Goal: Task Accomplishment & Management: Use online tool/utility

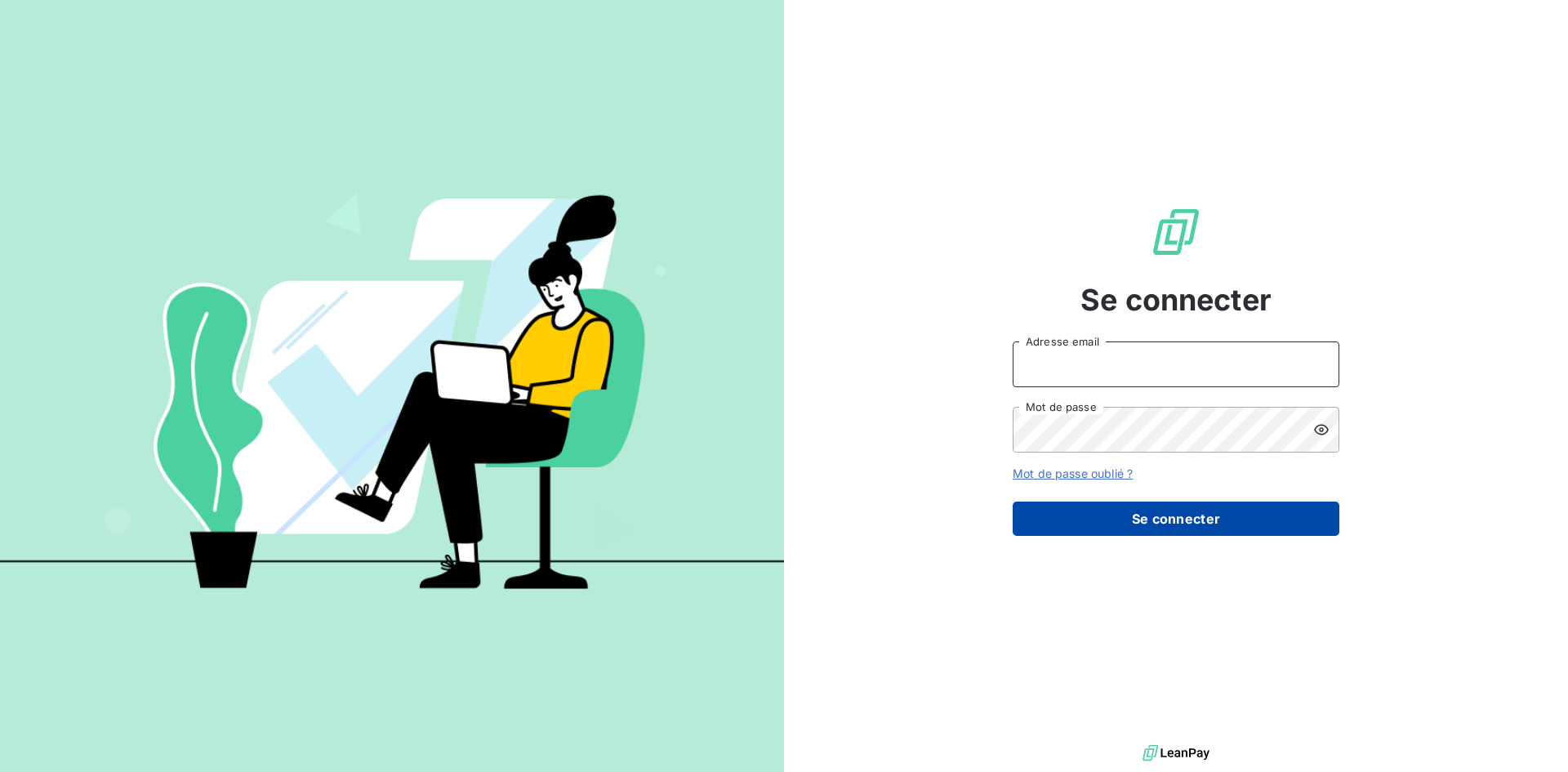
type input "[EMAIL_ADDRESS][DOMAIN_NAME]"
click at [1117, 509] on button "Se connecter" at bounding box center [1176, 518] width 327 height 34
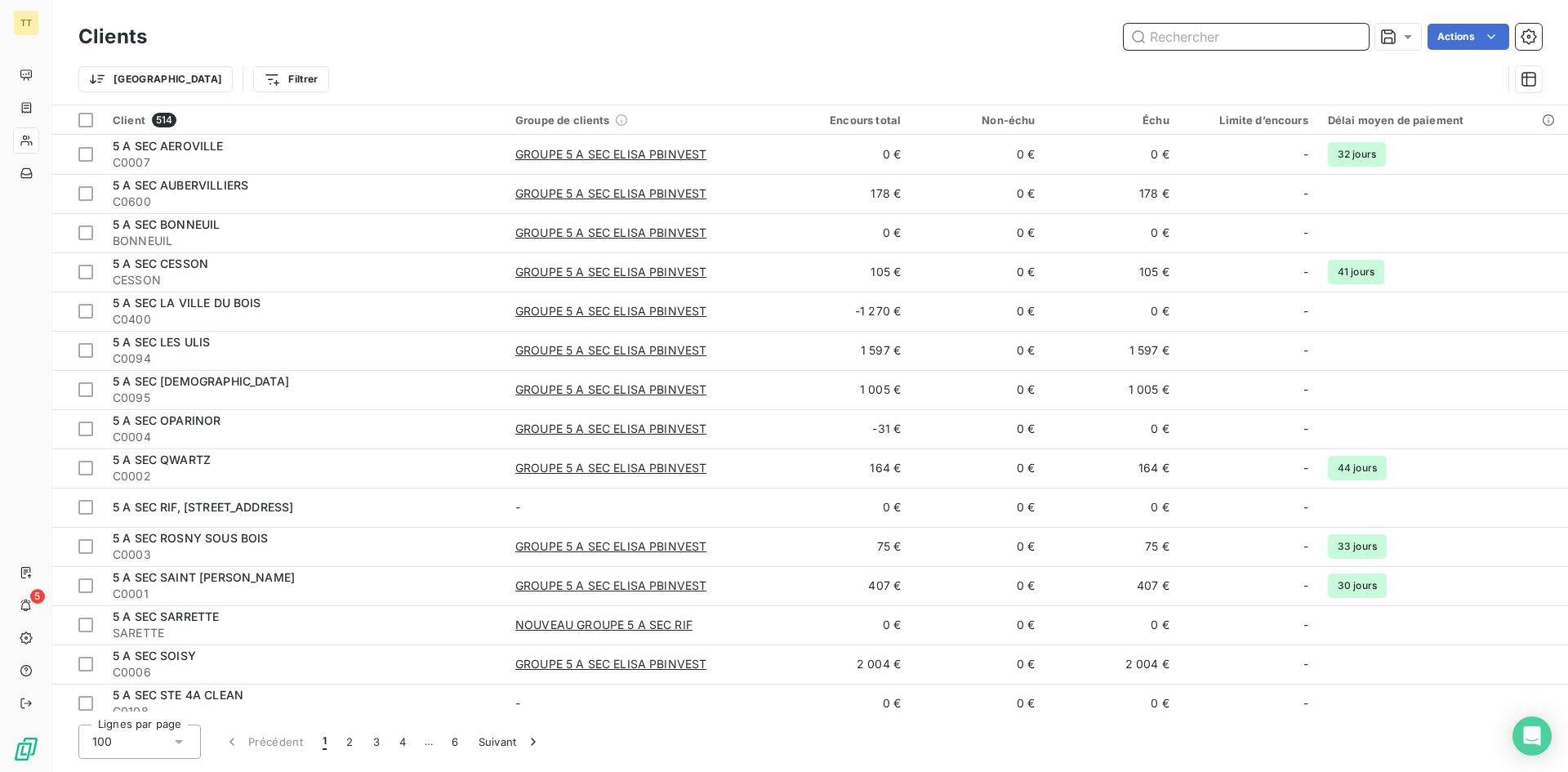
click at [1216, 37] on input "text" at bounding box center [1246, 36] width 245 height 26
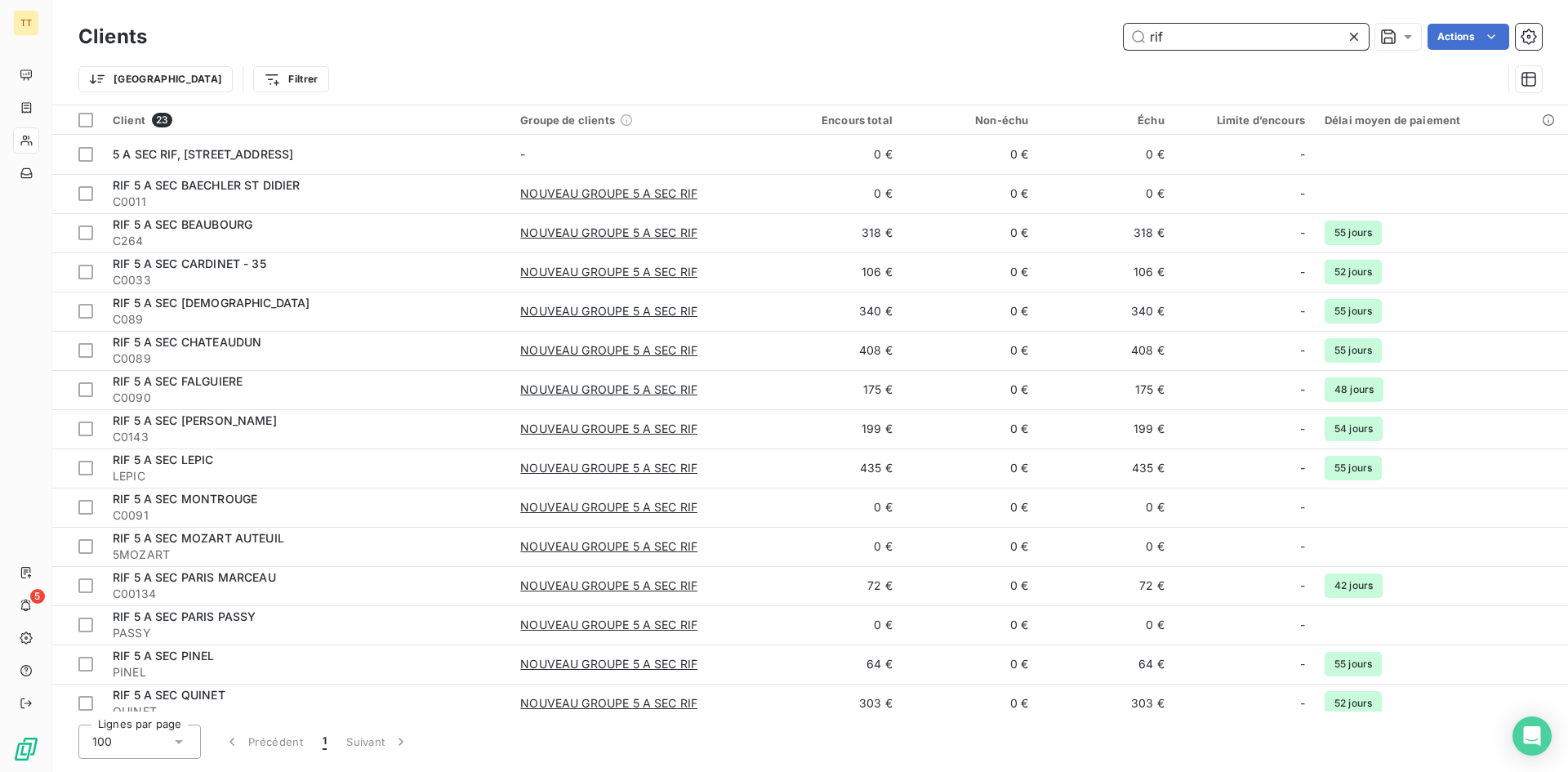
type input "rif"
click at [1522, 79] on icon "button" at bounding box center [1528, 79] width 14 height 14
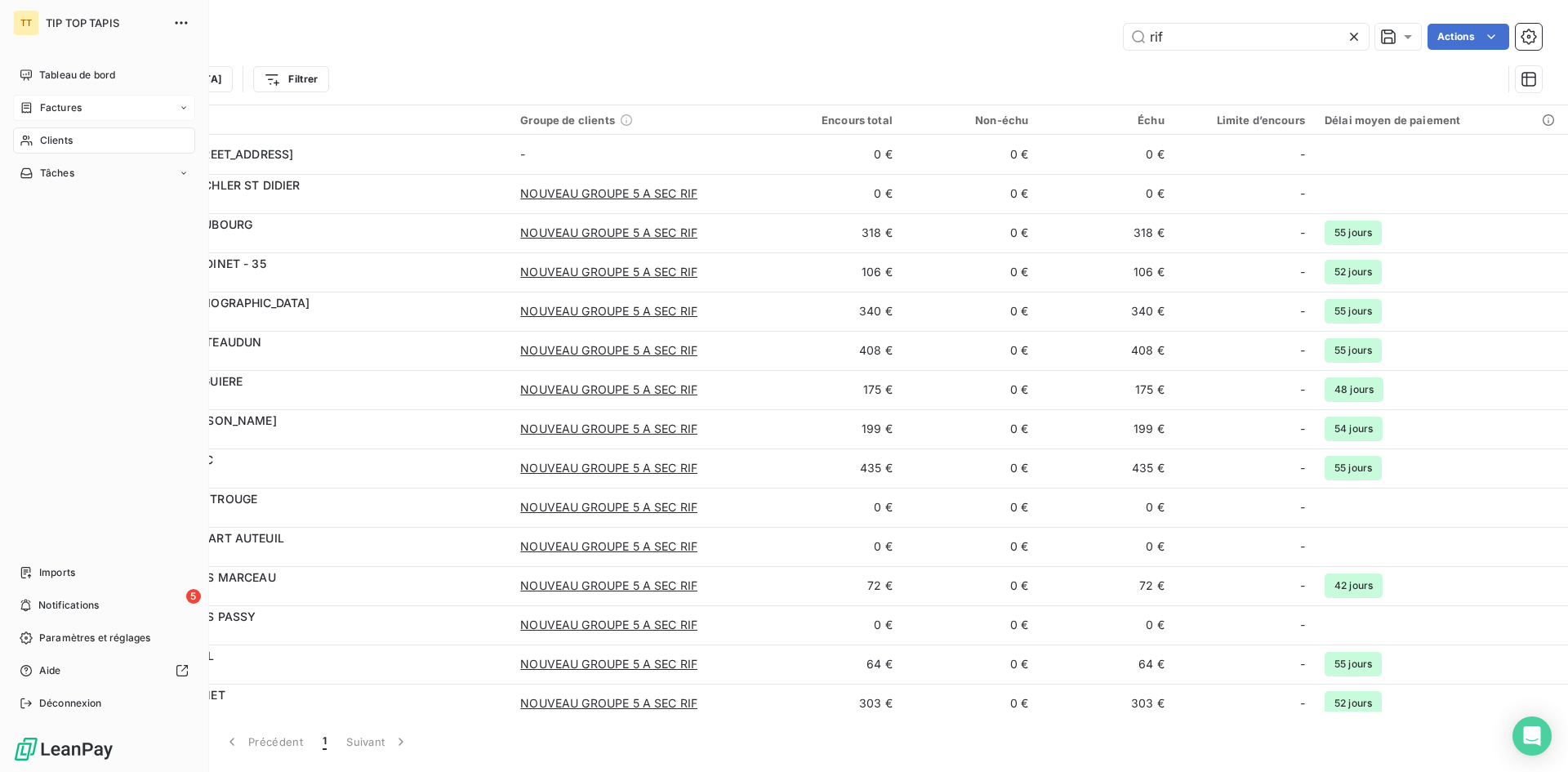
click at [71, 111] on span "Factures" at bounding box center [61, 108] width 42 height 14
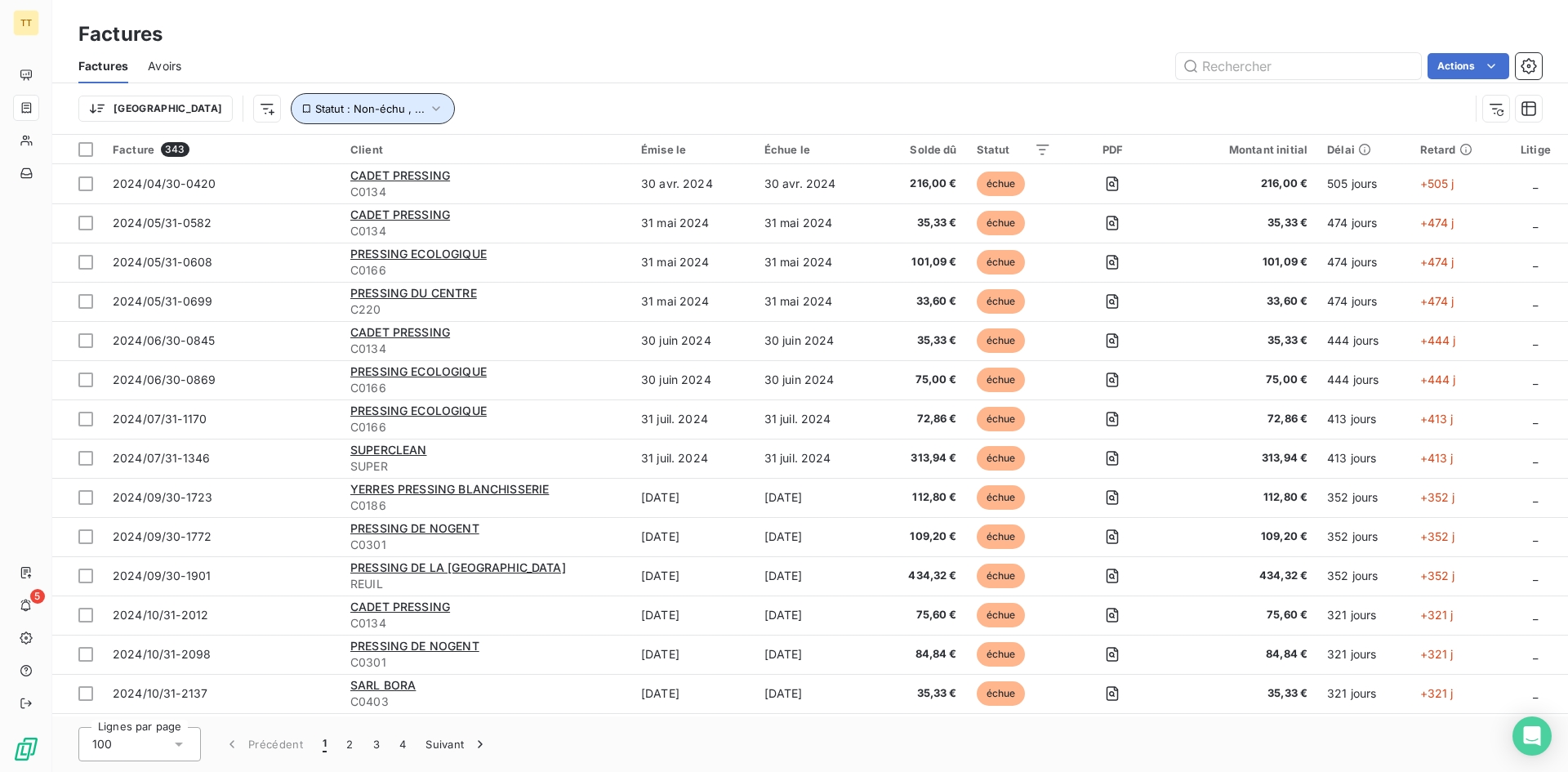
click at [315, 108] on span "Statut : Non-échu , ..." at bounding box center [370, 109] width 110 height 13
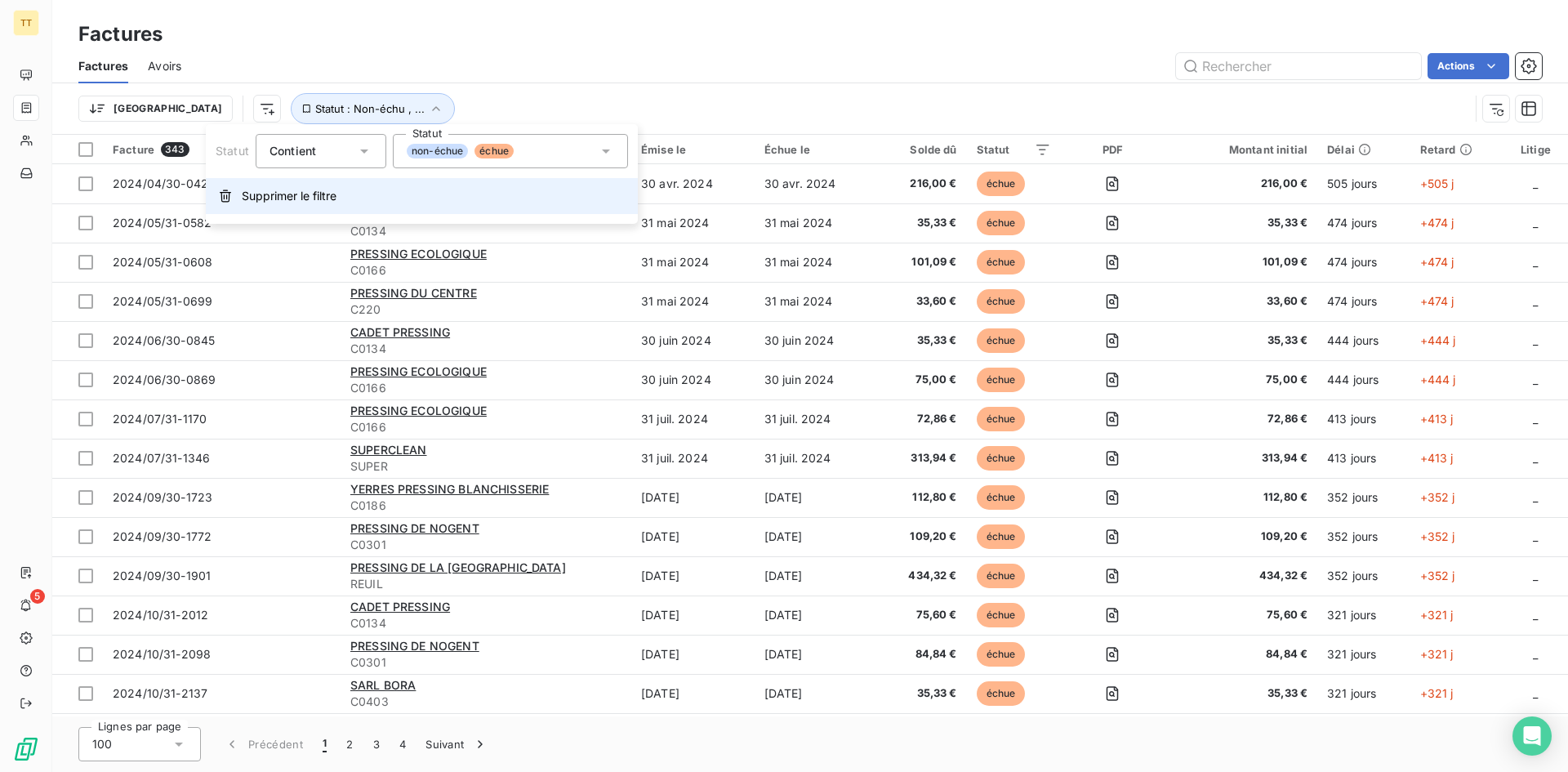
click at [305, 195] on span "Supprimer le filtre" at bounding box center [289, 196] width 95 height 16
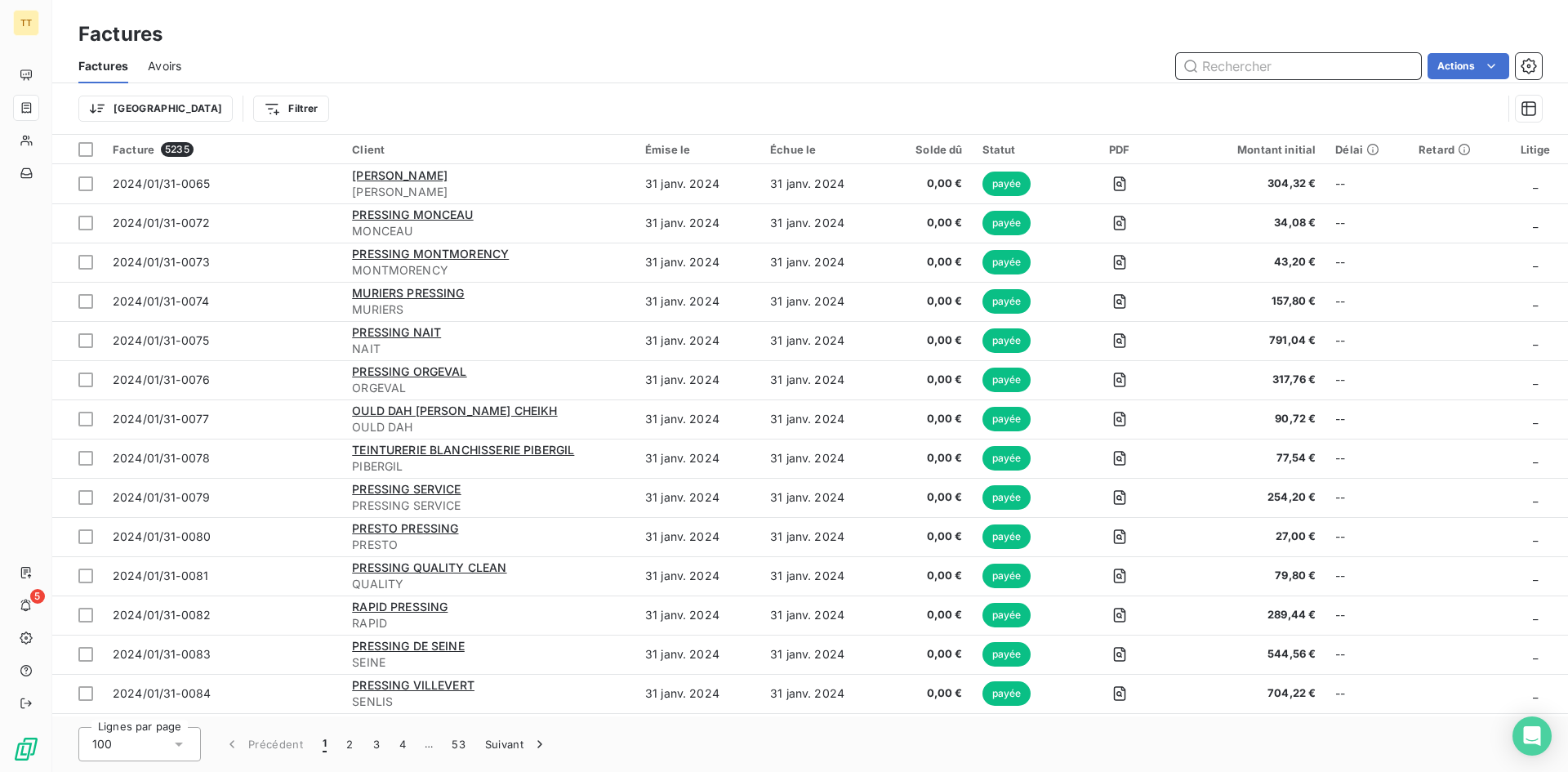
click at [1238, 66] on input "text" at bounding box center [1298, 66] width 245 height 26
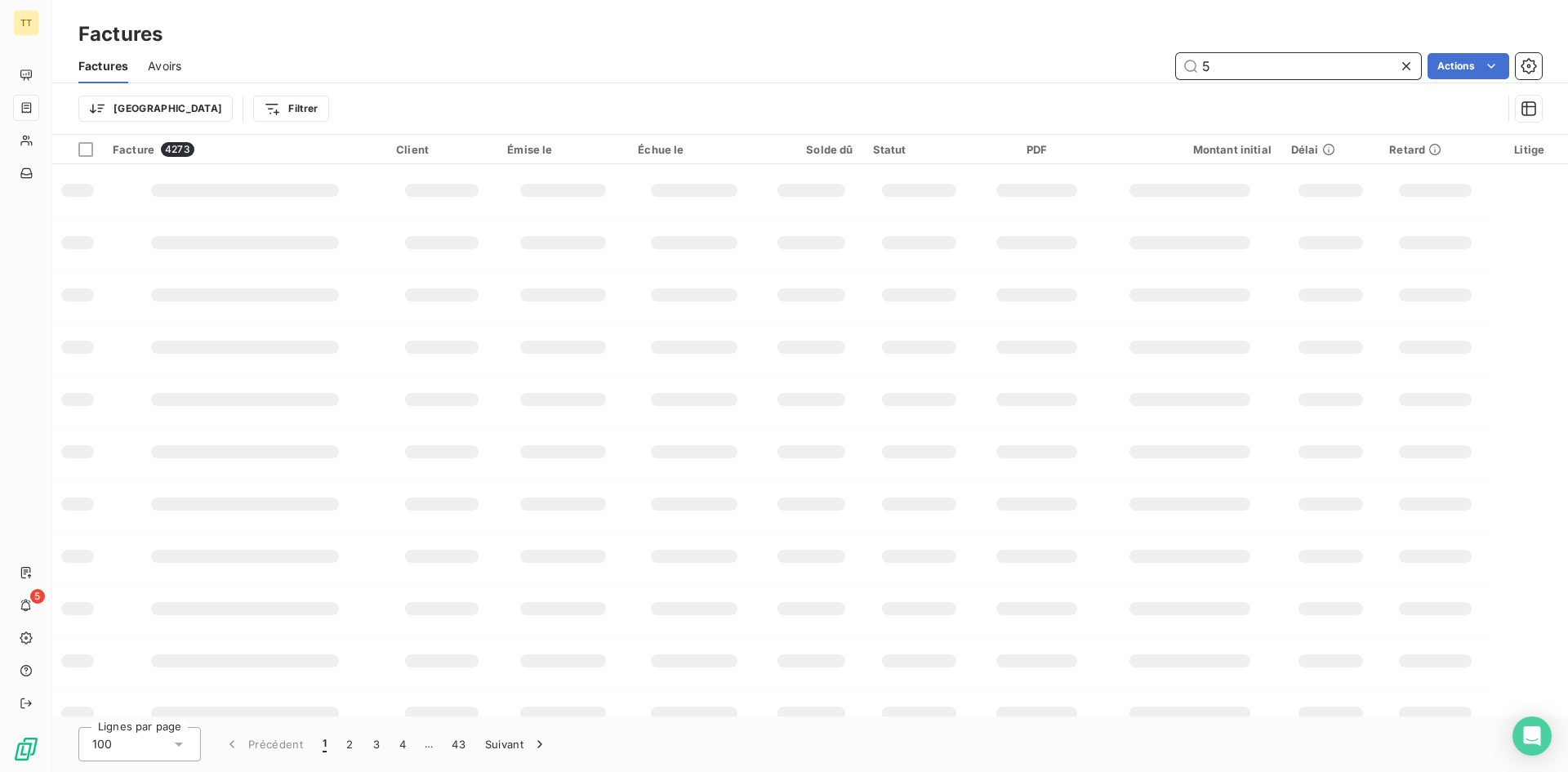
type input "5"
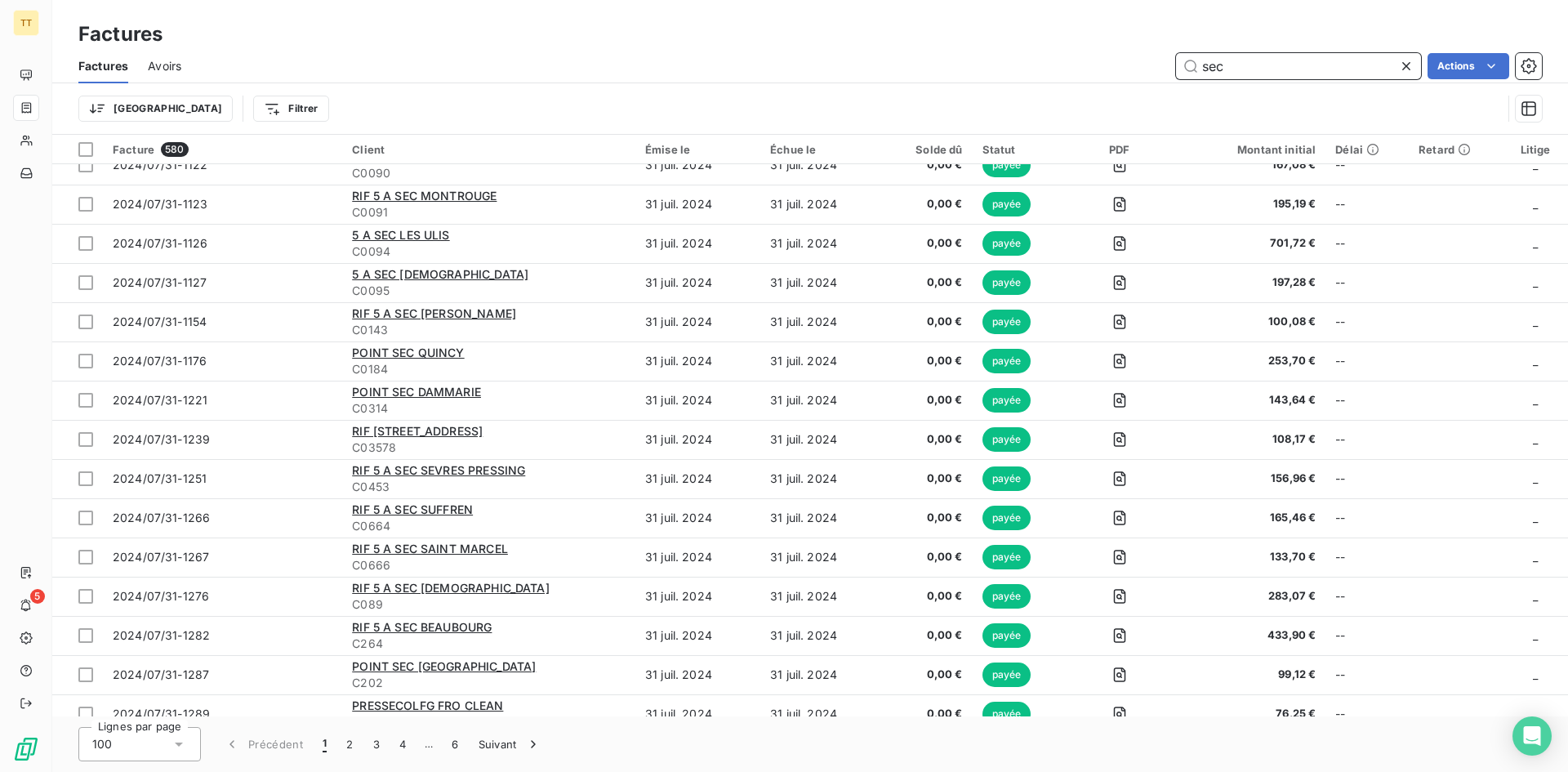
scroll to position [3369, 0]
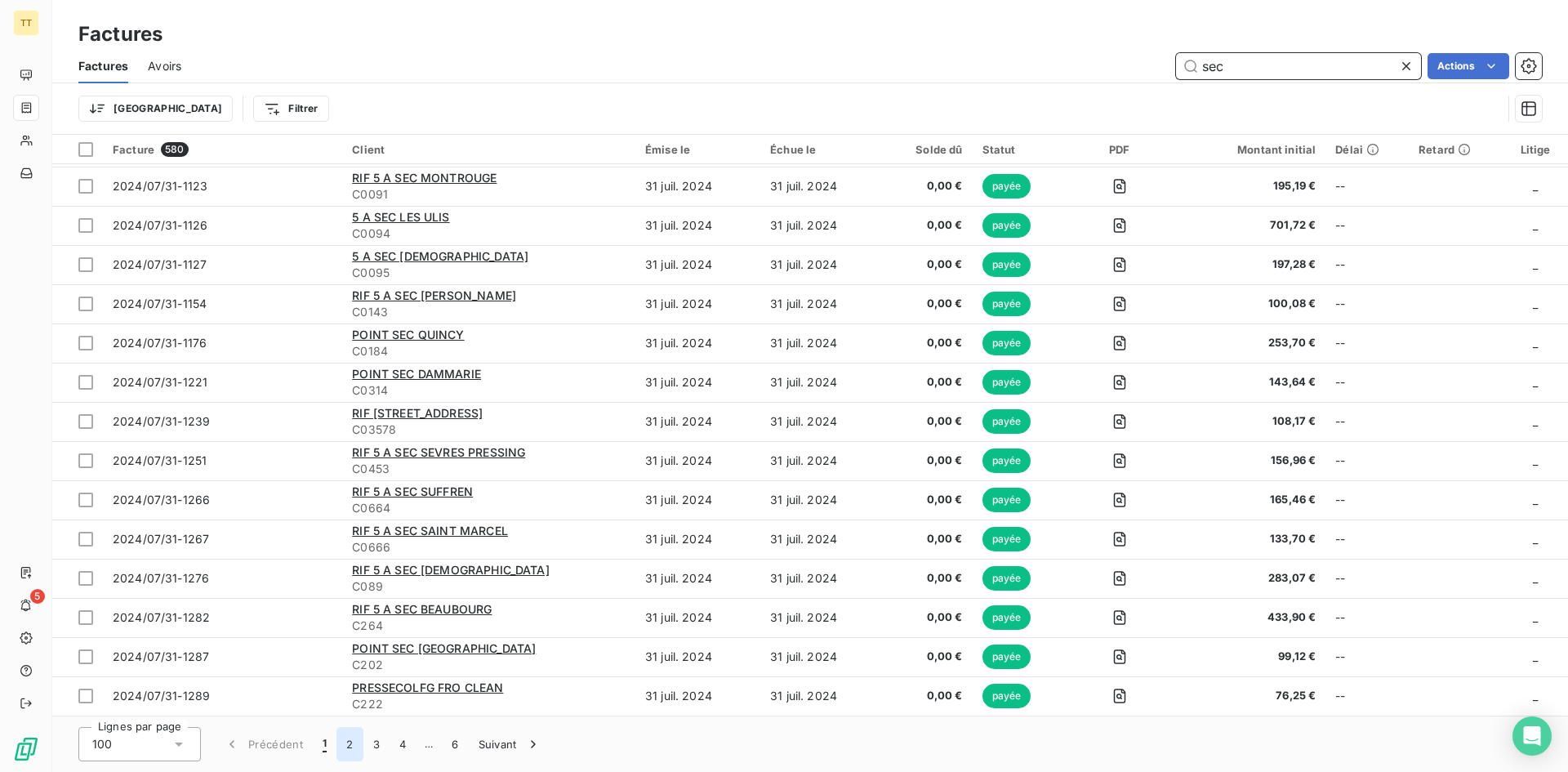
type input "sec"
click at [352, 744] on button "2" at bounding box center [349, 744] width 26 height 34
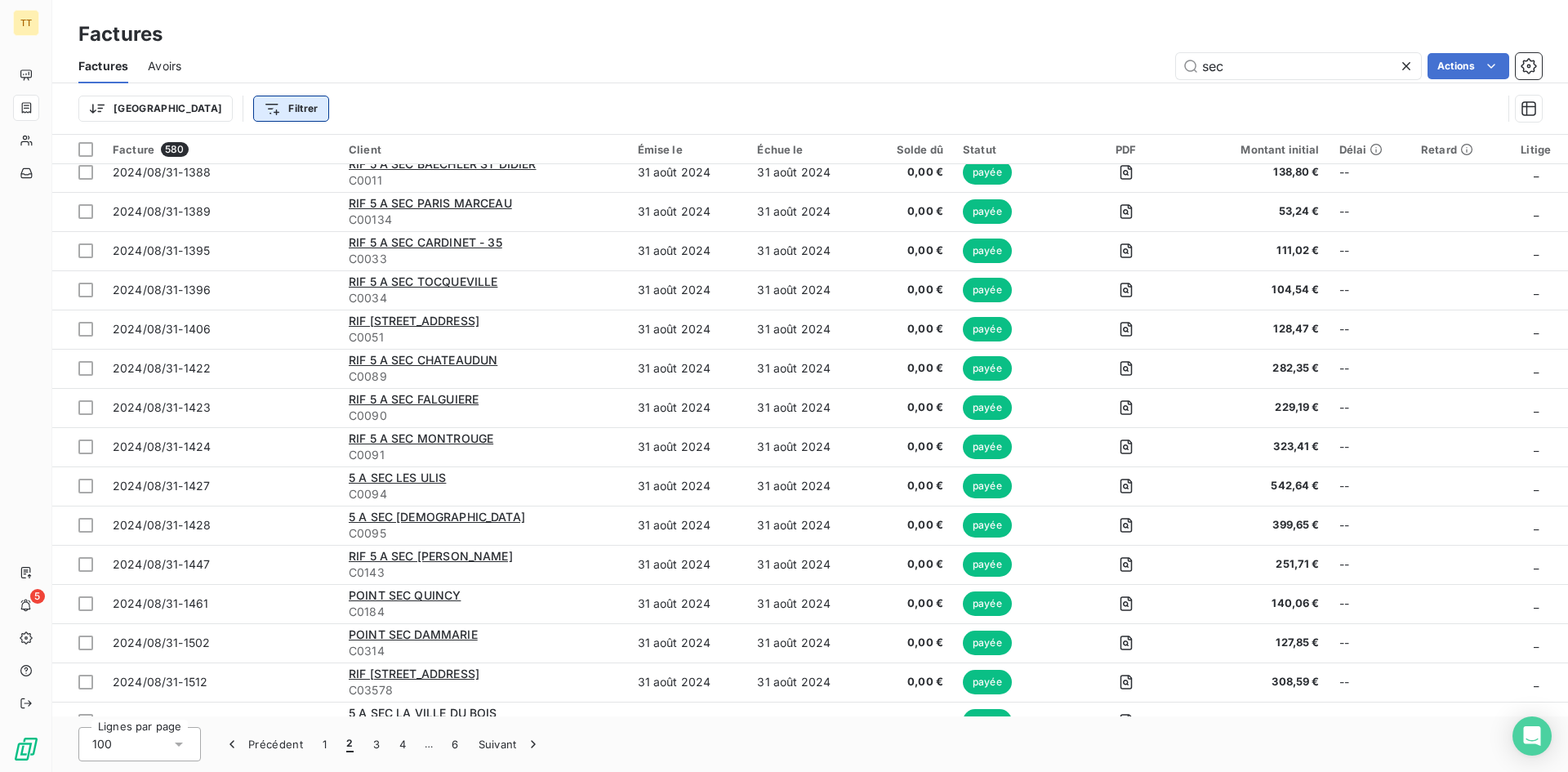
scroll to position [374, 0]
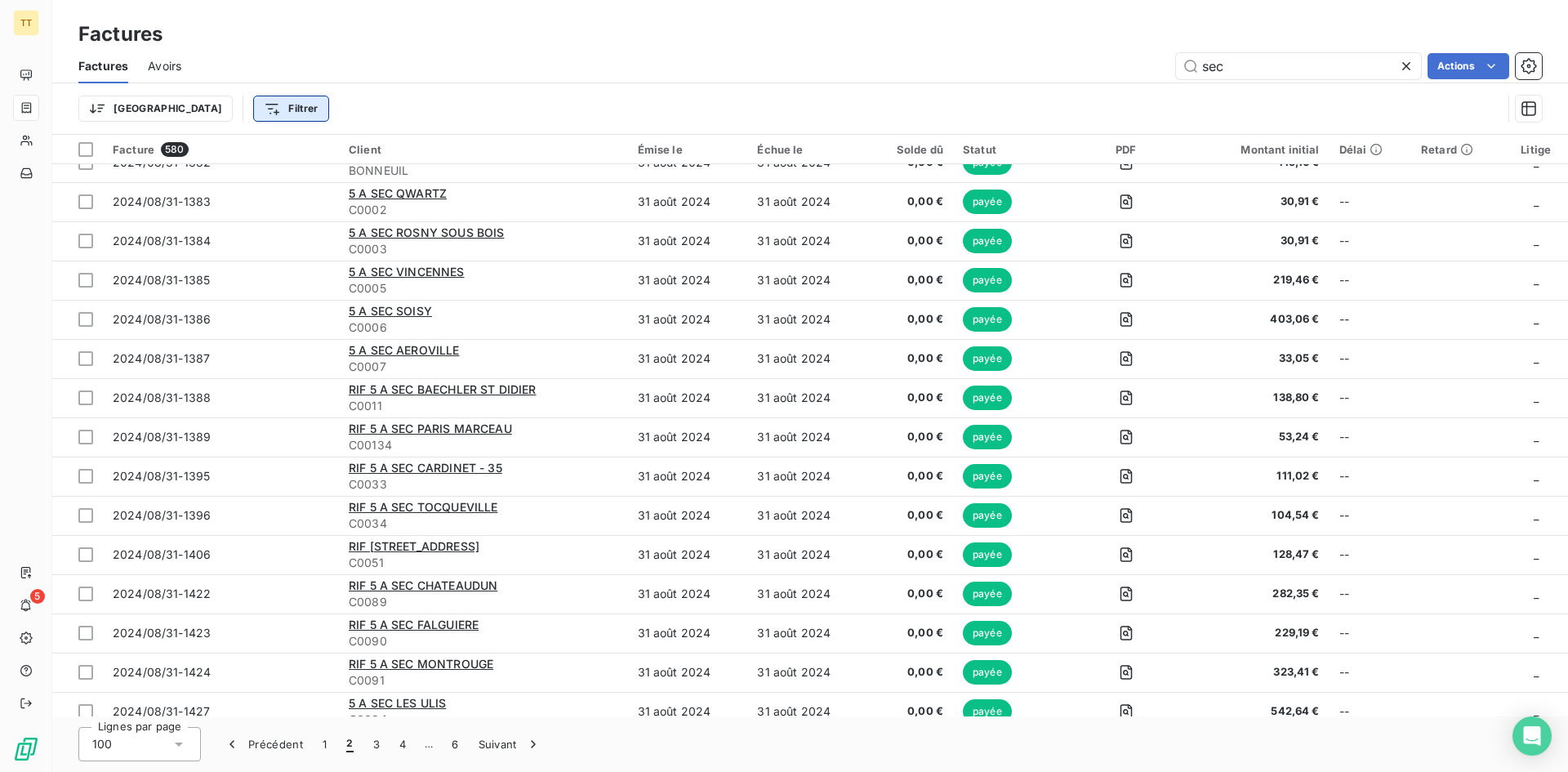
click at [216, 113] on html "TT 5 Factures Factures Avoirs sec Actions Trier Filtrer Facture 580 Client Émis…" at bounding box center [784, 386] width 1568 height 772
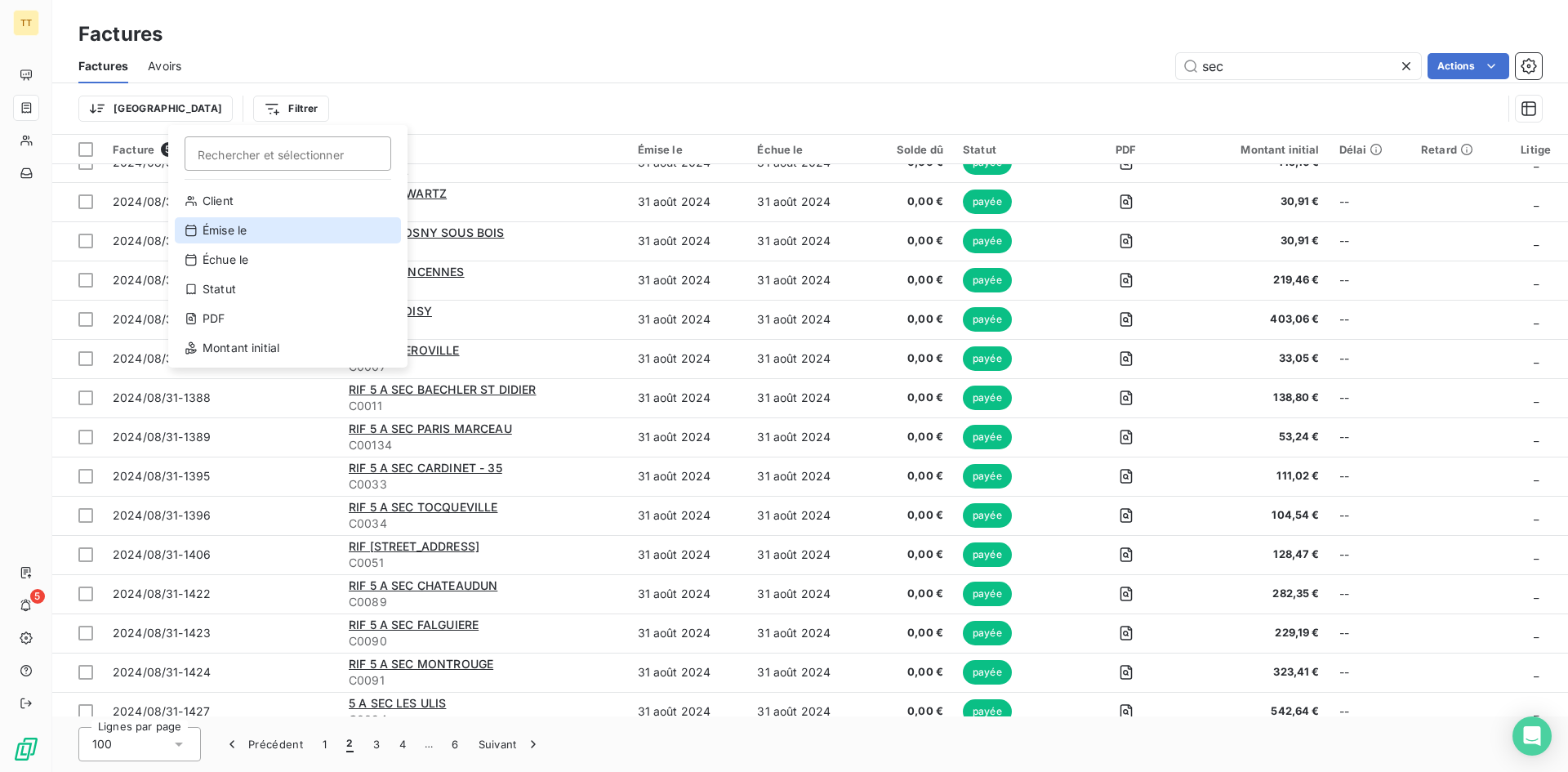
click at [246, 235] on div "Émise le" at bounding box center [288, 230] width 226 height 26
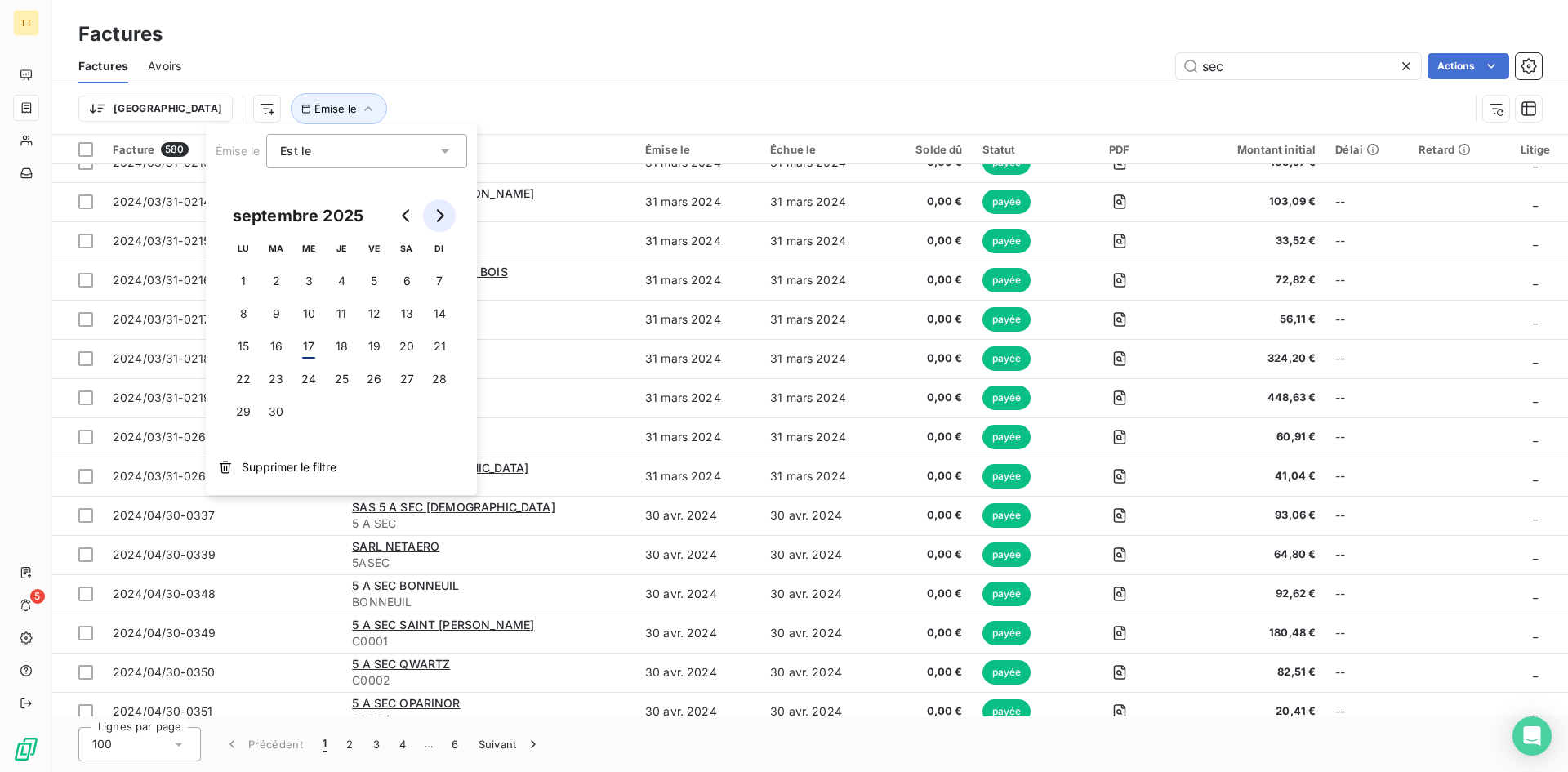
click at [438, 222] on button "Go to next month" at bounding box center [439, 216] width 33 height 33
click at [444, 150] on icon at bounding box center [445, 151] width 8 height 5
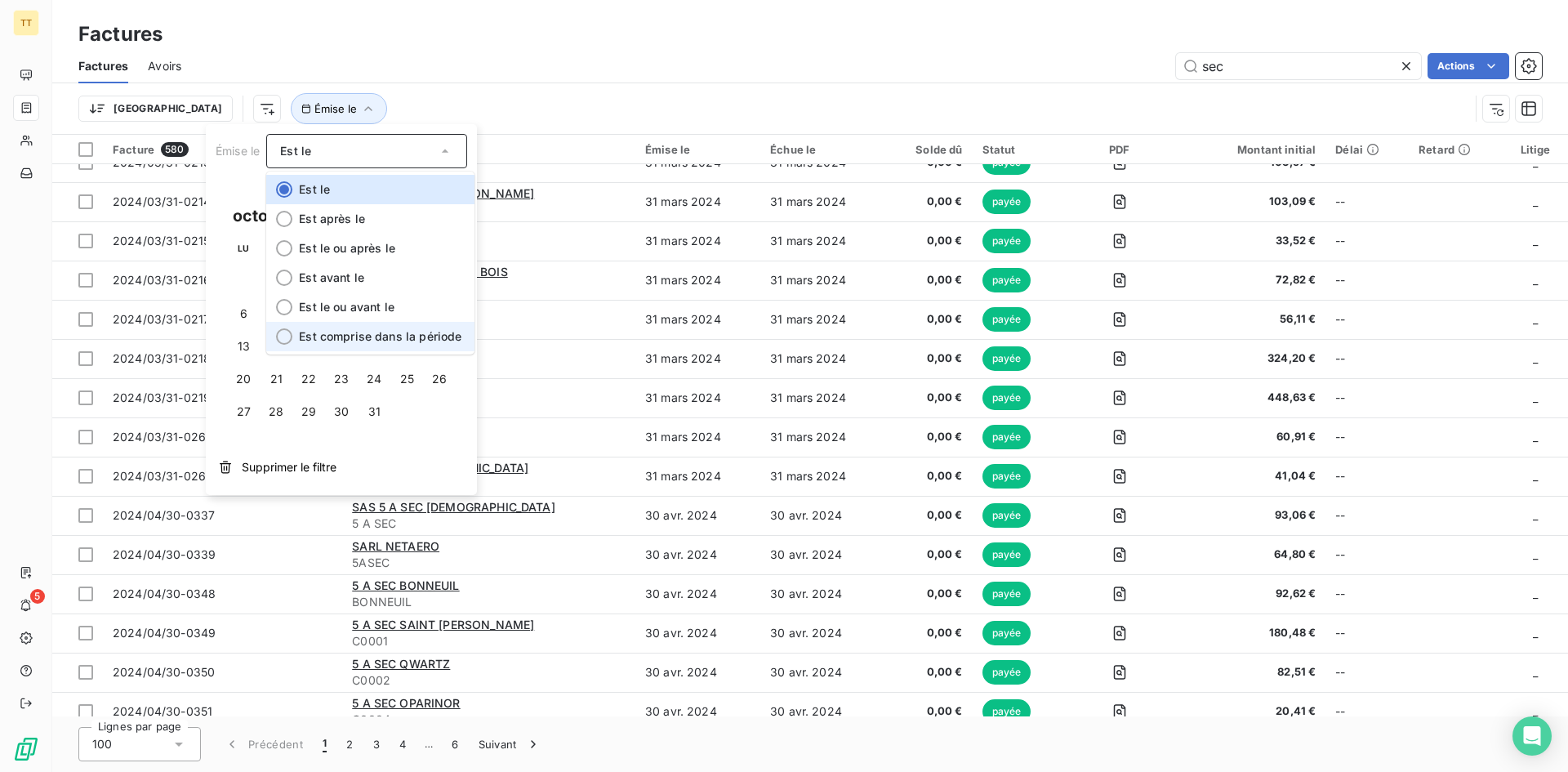
click at [369, 339] on span "Est comprise dans la période" at bounding box center [380, 335] width 162 height 14
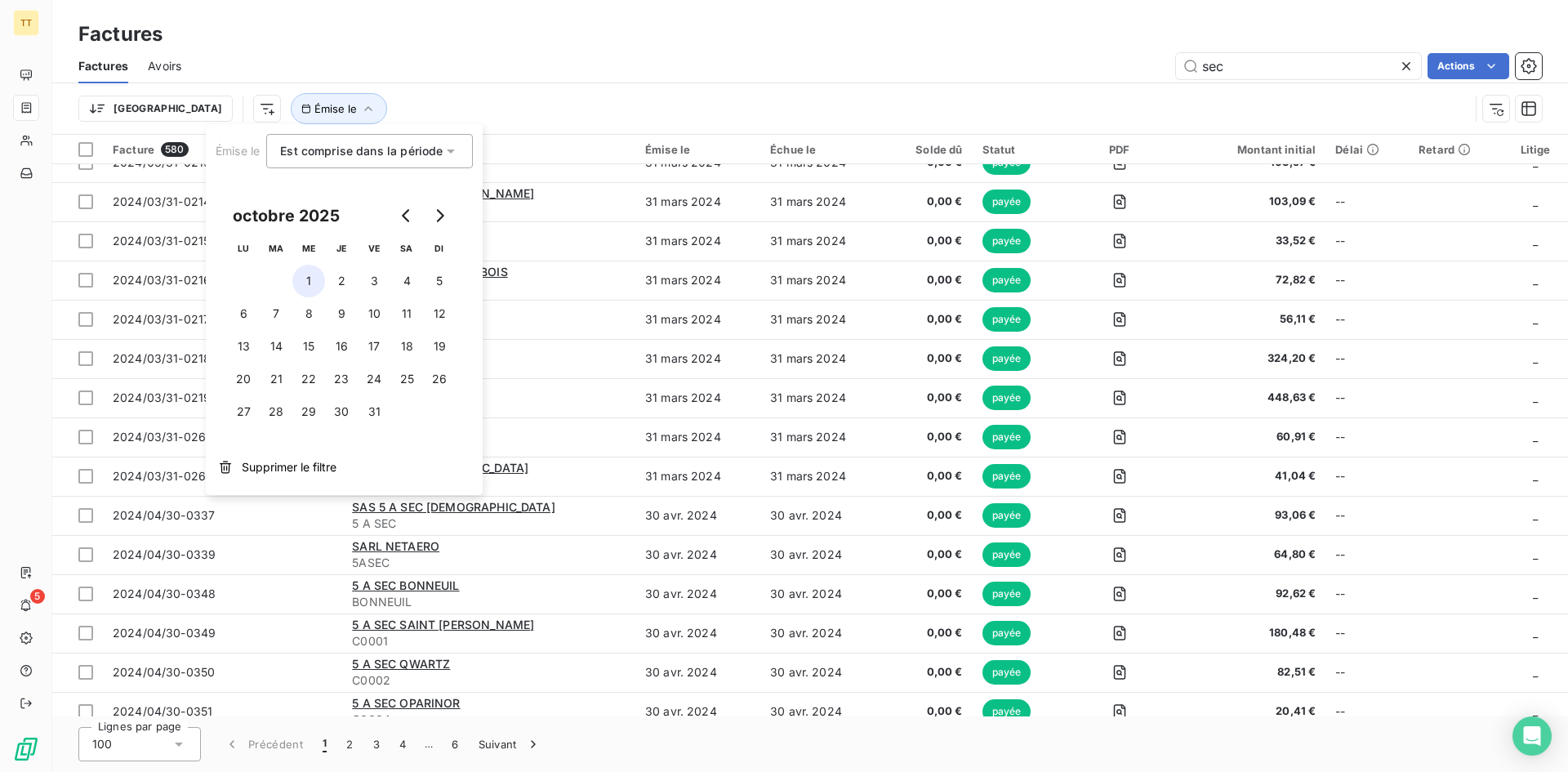
click at [301, 278] on button "1" at bounding box center [309, 281] width 33 height 33
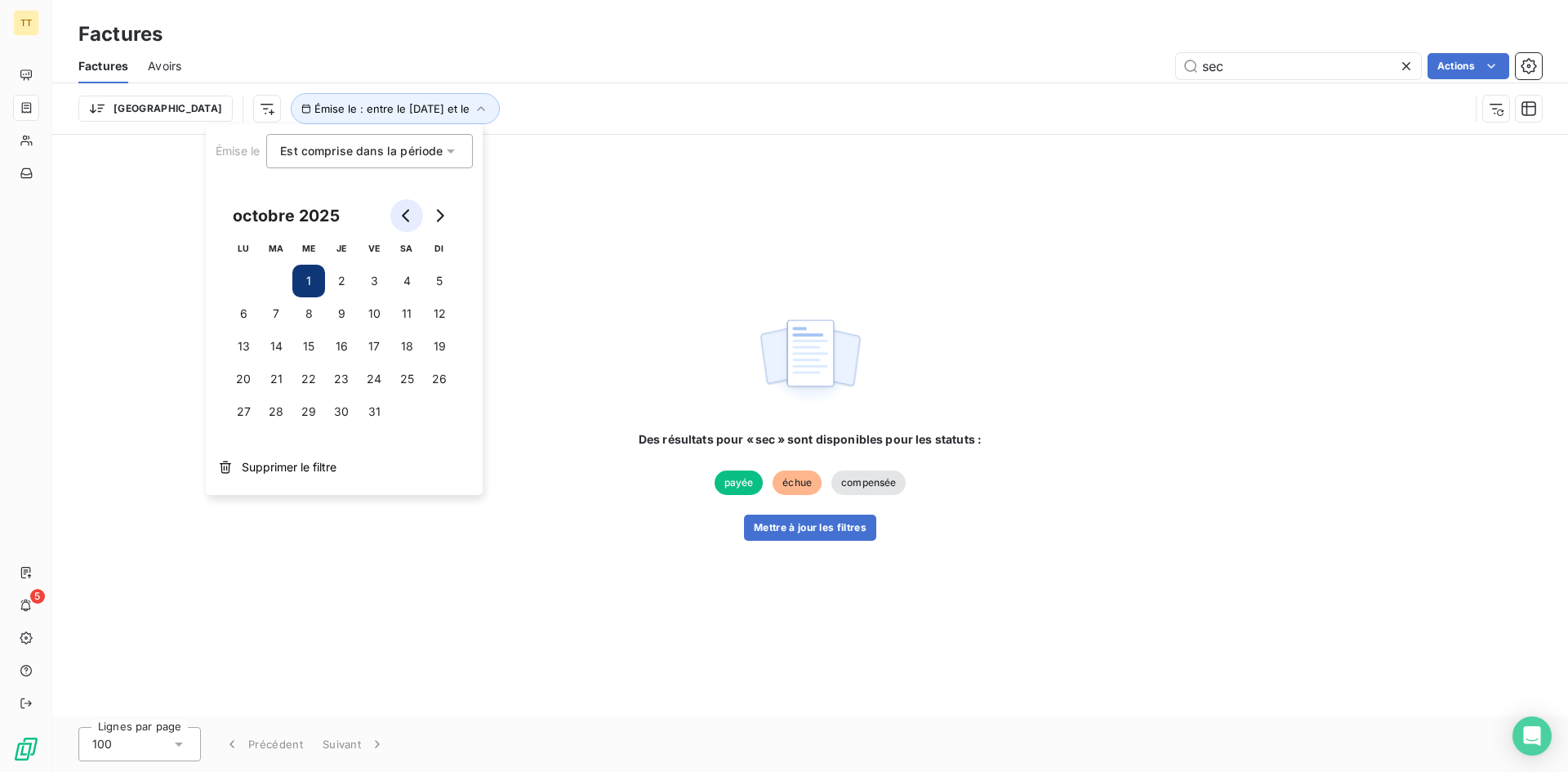
click at [410, 215] on icon "Go to previous month" at bounding box center [407, 216] width 13 height 13
click at [406, 216] on icon "Go to previous month" at bounding box center [407, 216] width 13 height 13
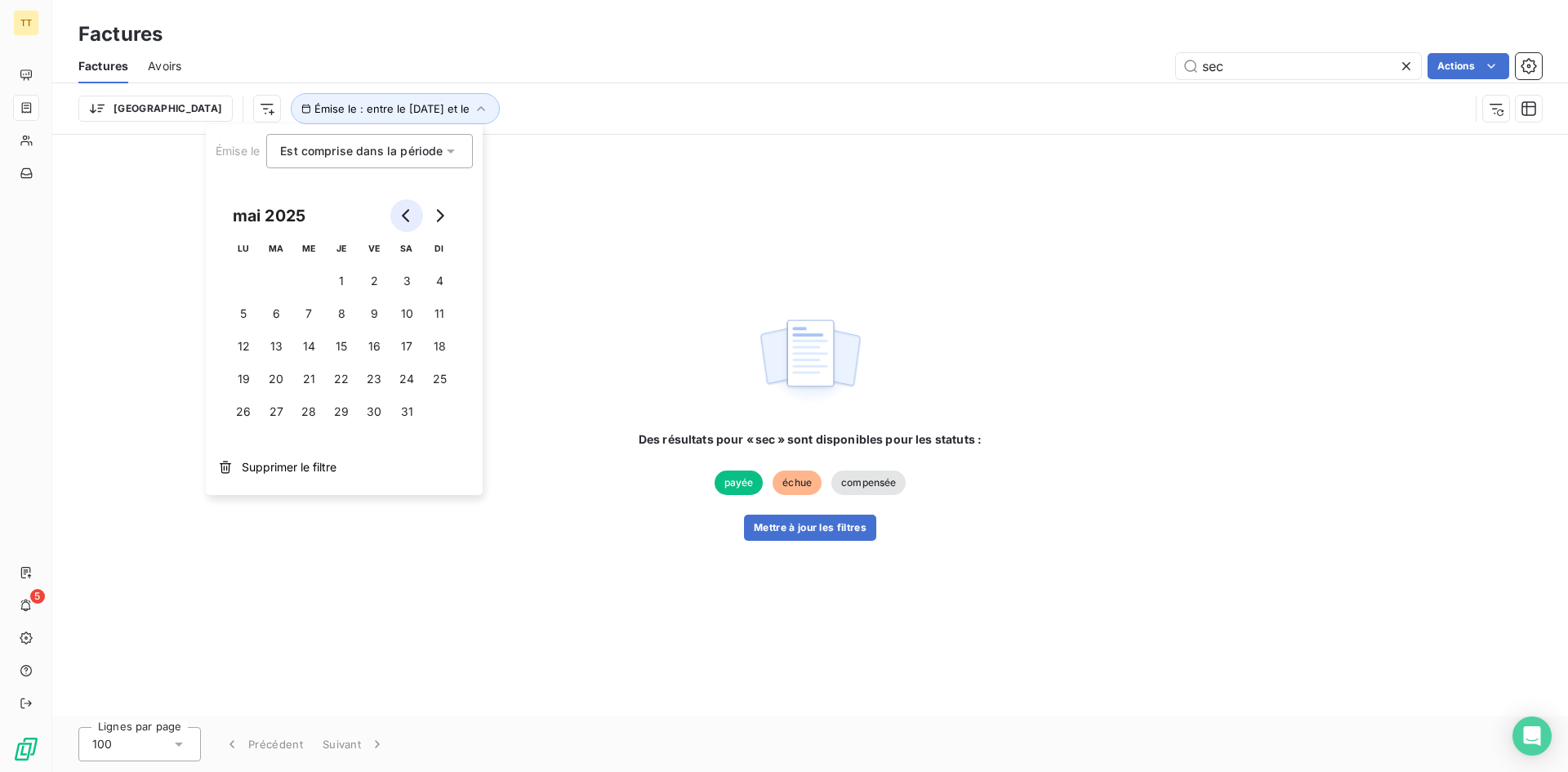
click at [406, 216] on icon "Go to previous month" at bounding box center [407, 216] width 13 height 13
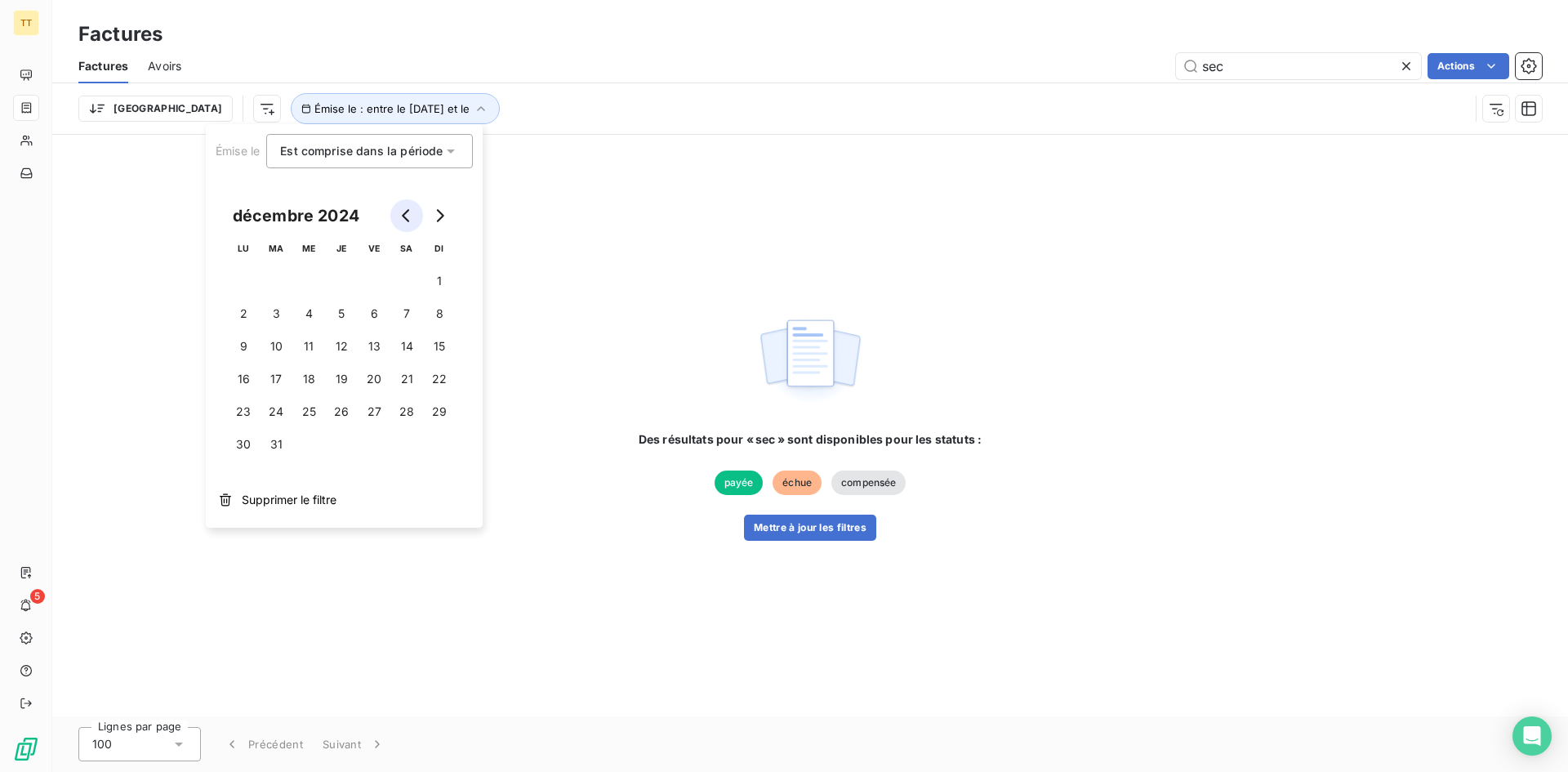
click at [406, 216] on icon "Go to previous month" at bounding box center [407, 216] width 13 height 13
click at [274, 275] on button "1" at bounding box center [276, 281] width 33 height 33
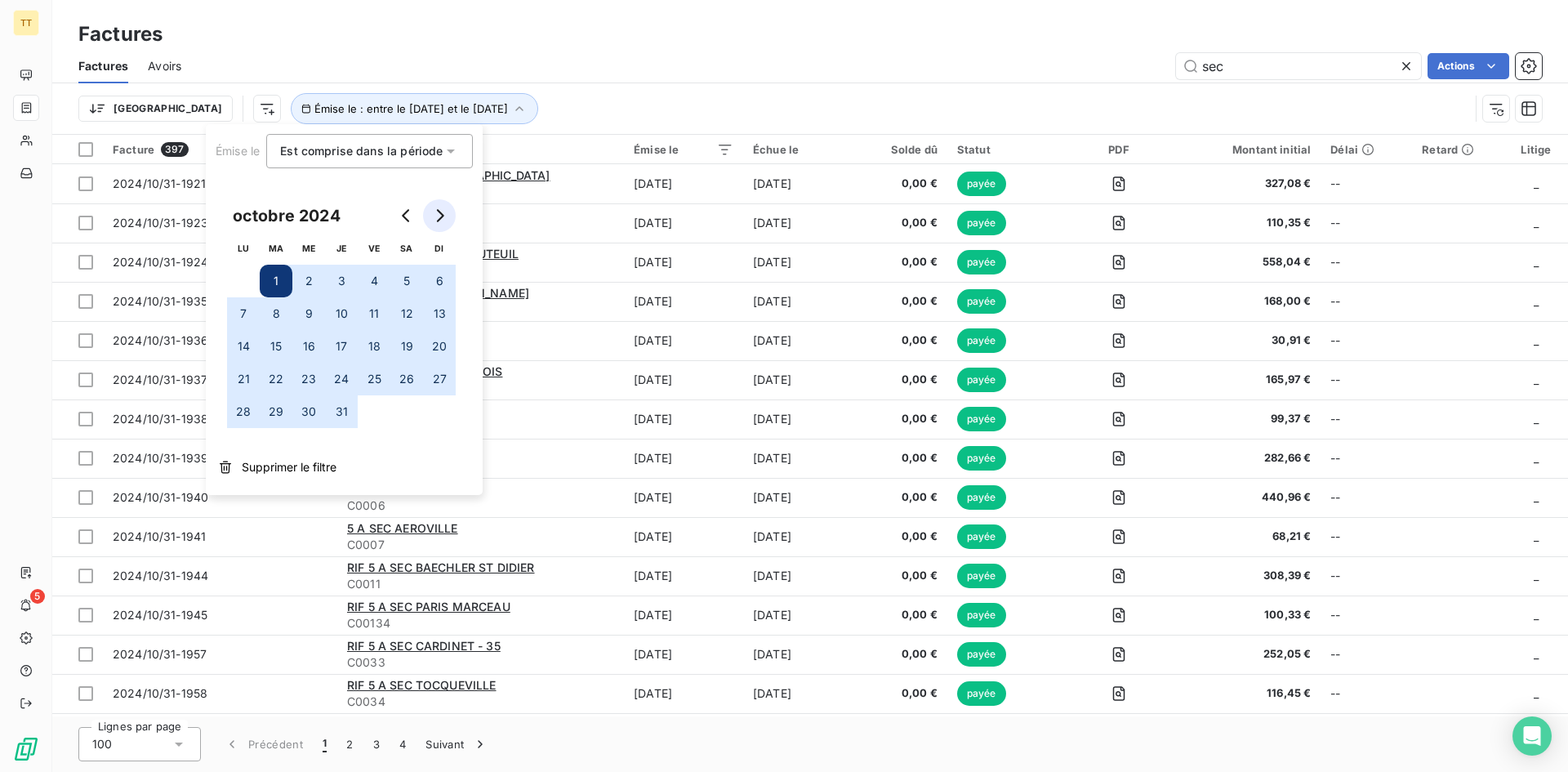
click at [435, 211] on icon "Go to next month" at bounding box center [439, 216] width 13 height 13
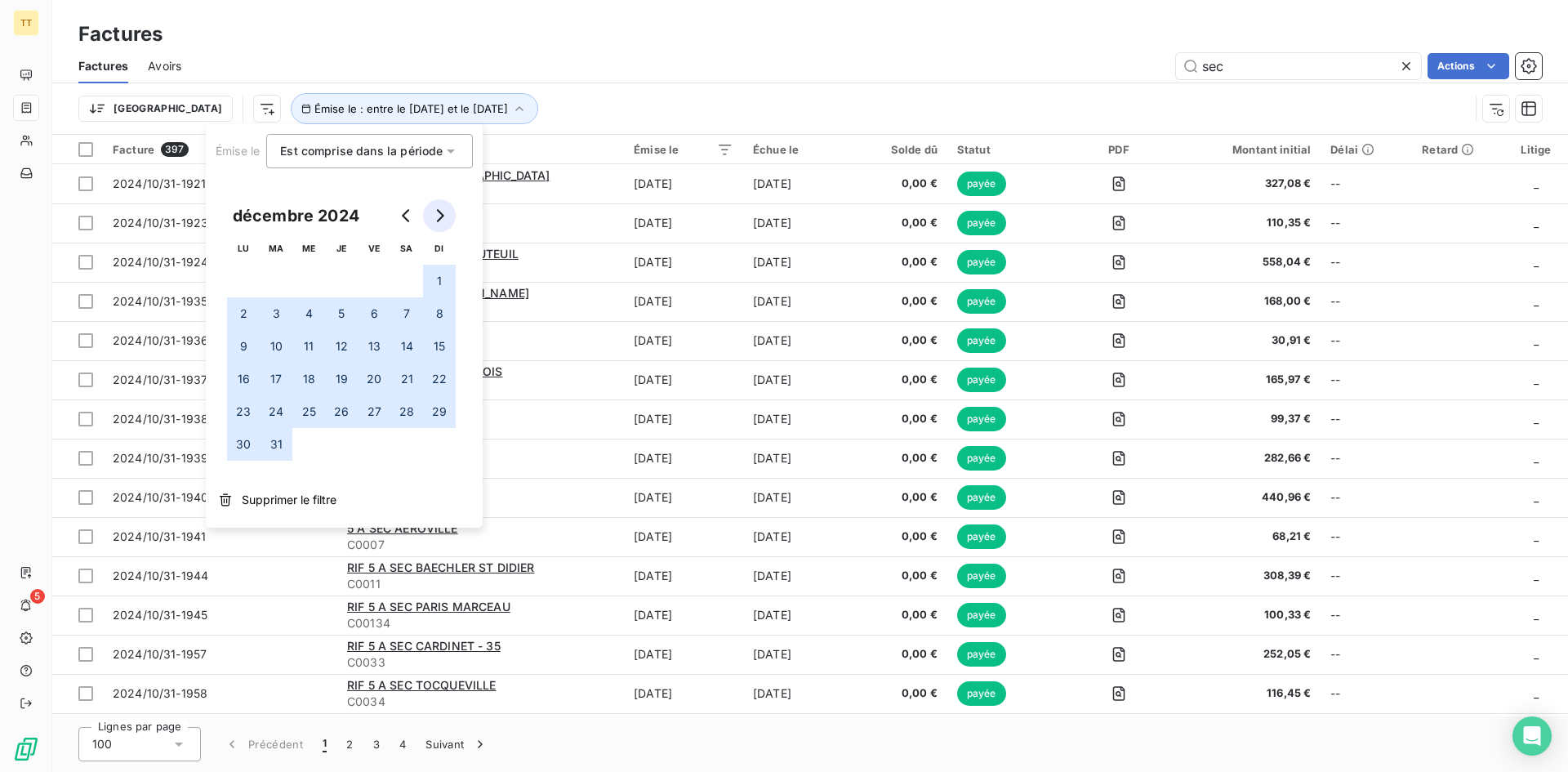
click at [435, 211] on icon "Go to next month" at bounding box center [439, 216] width 13 height 13
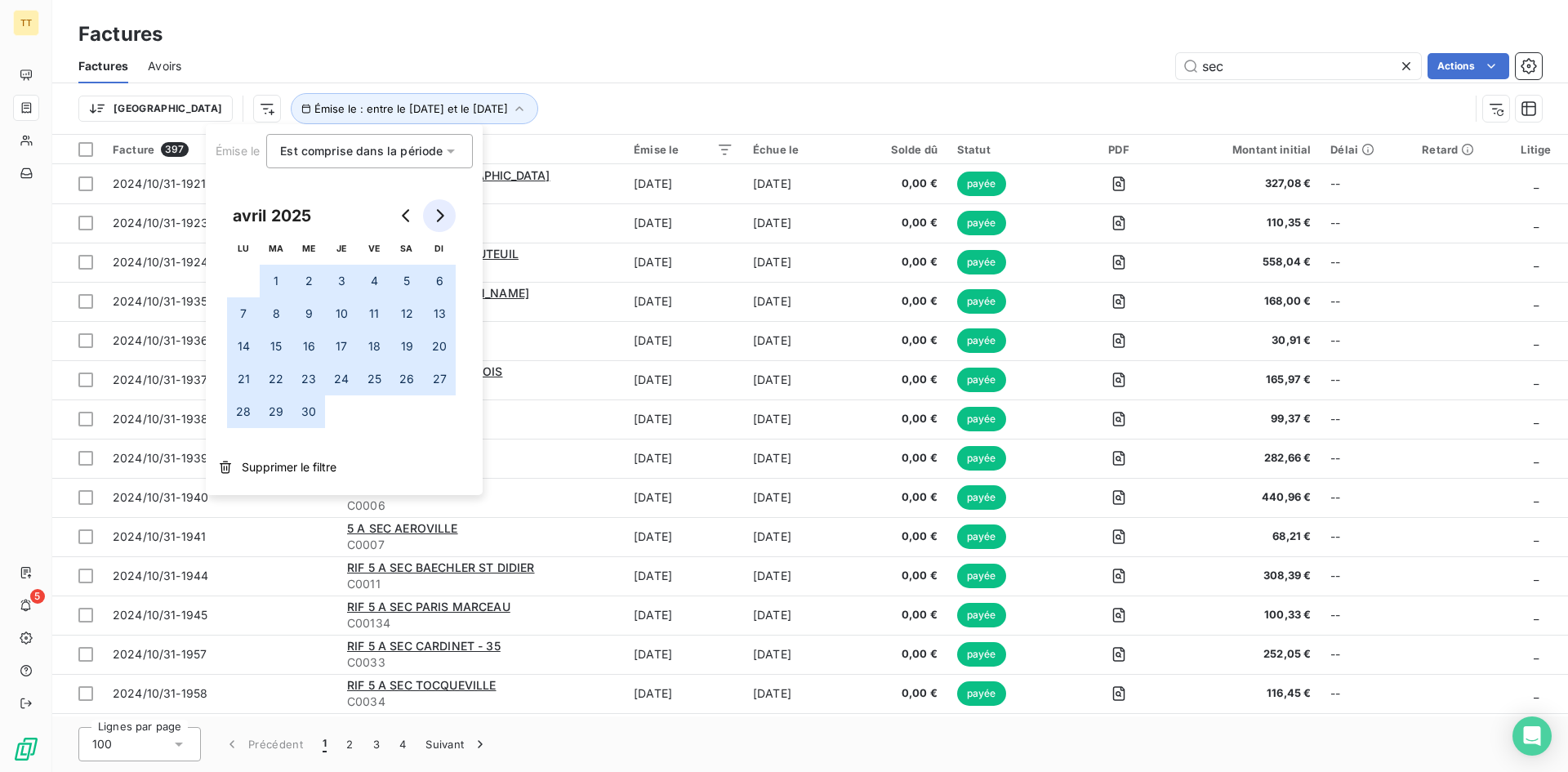
click at [435, 211] on icon "Go to next month" at bounding box center [439, 216] width 13 height 13
click at [436, 410] on button "31" at bounding box center [439, 411] width 33 height 33
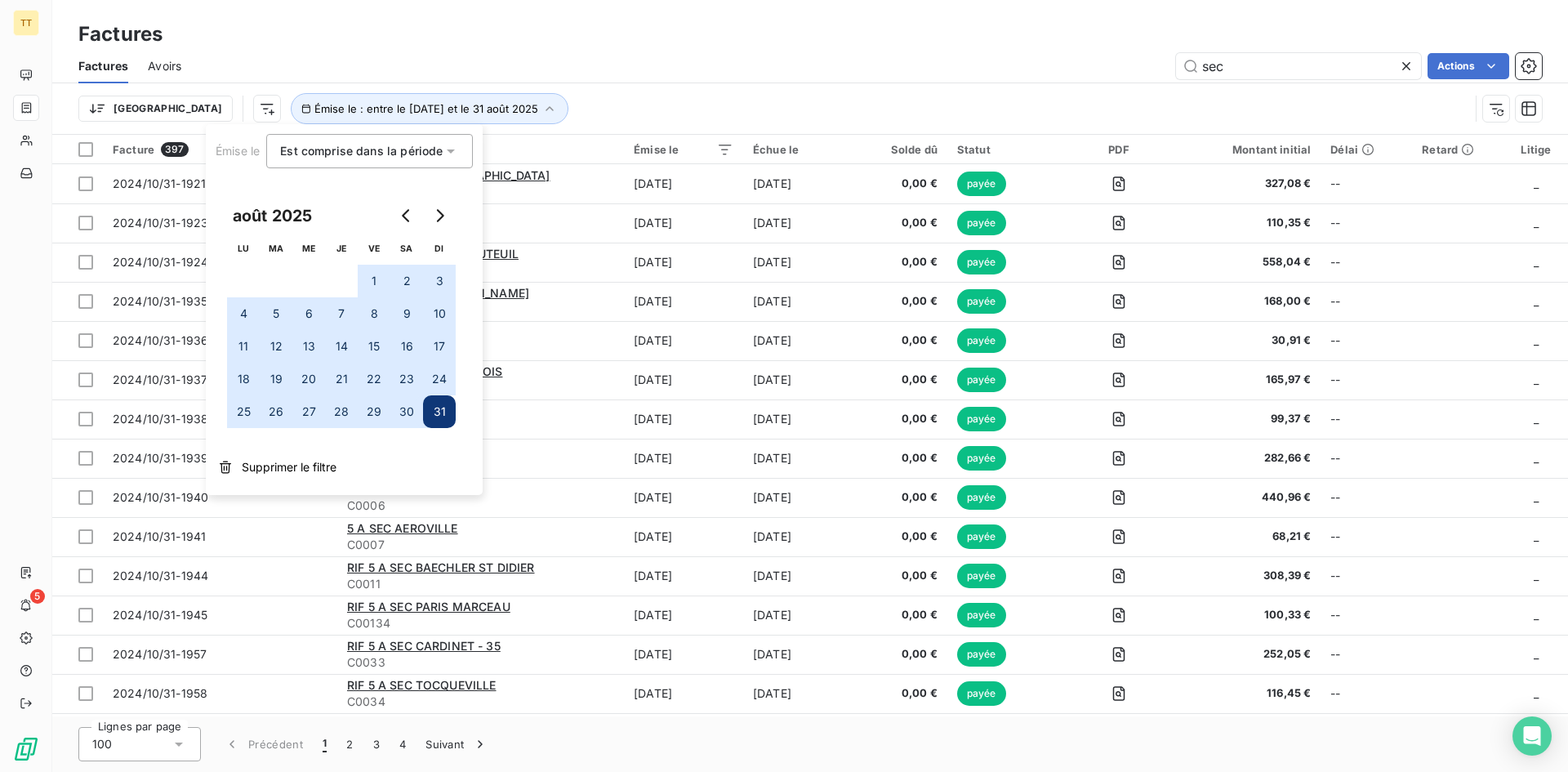
click at [608, 23] on div "Factures" at bounding box center [810, 34] width 1515 height 29
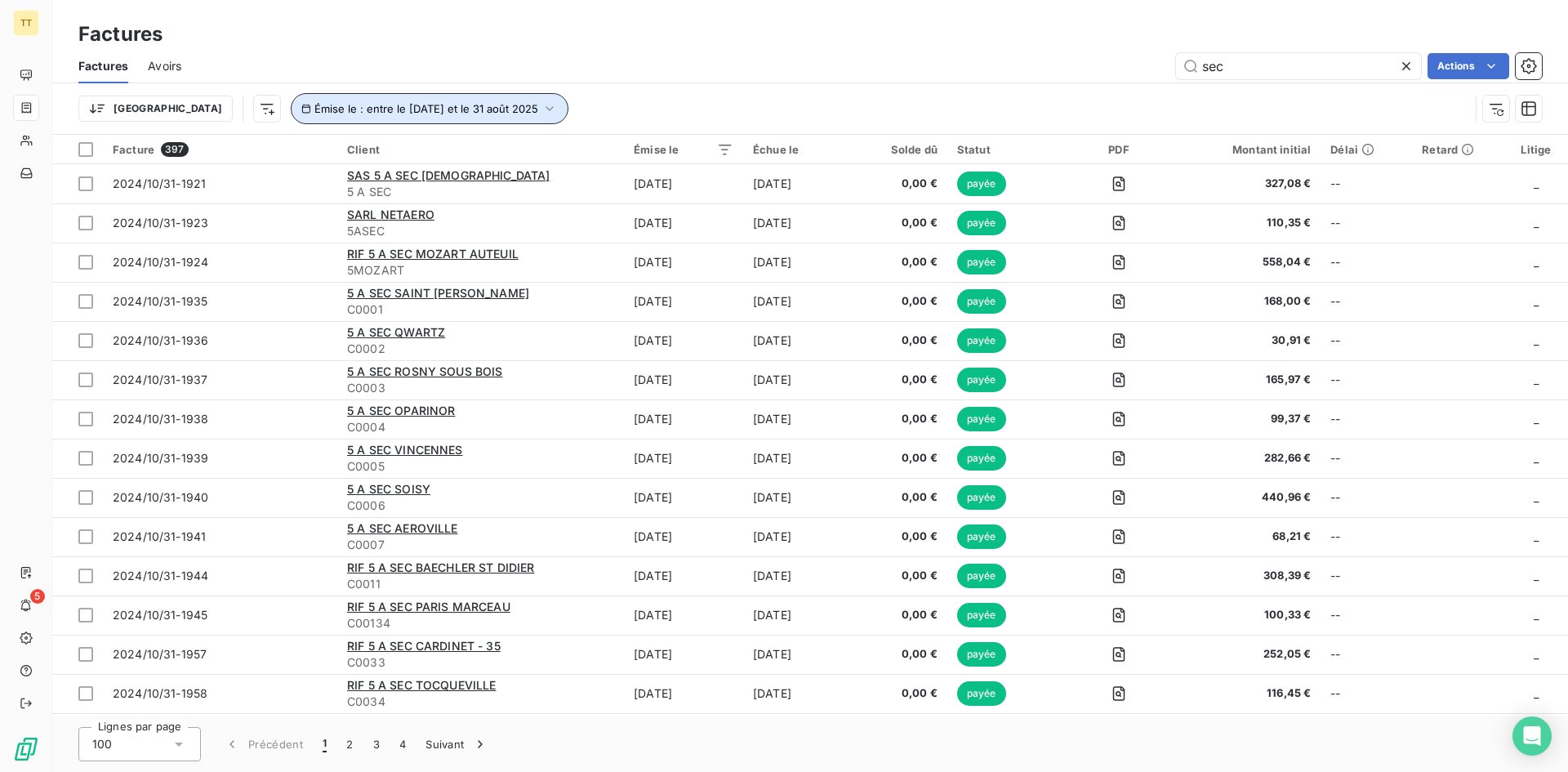
click at [465, 107] on span "Émise le : entre le [DATE] et le 31 août 2025" at bounding box center [426, 109] width 224 height 13
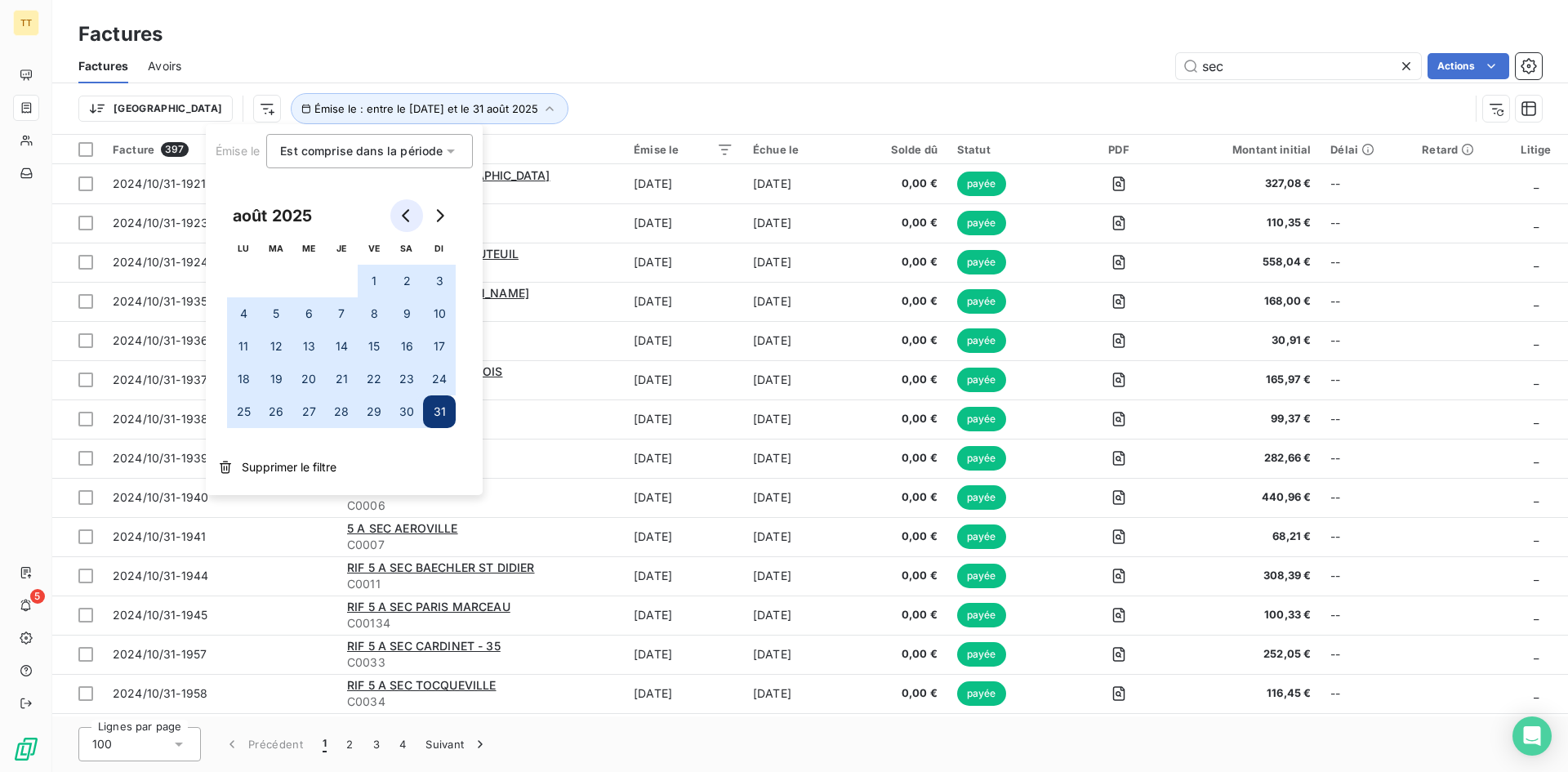
click at [402, 213] on icon "Go to previous month" at bounding box center [407, 216] width 13 height 13
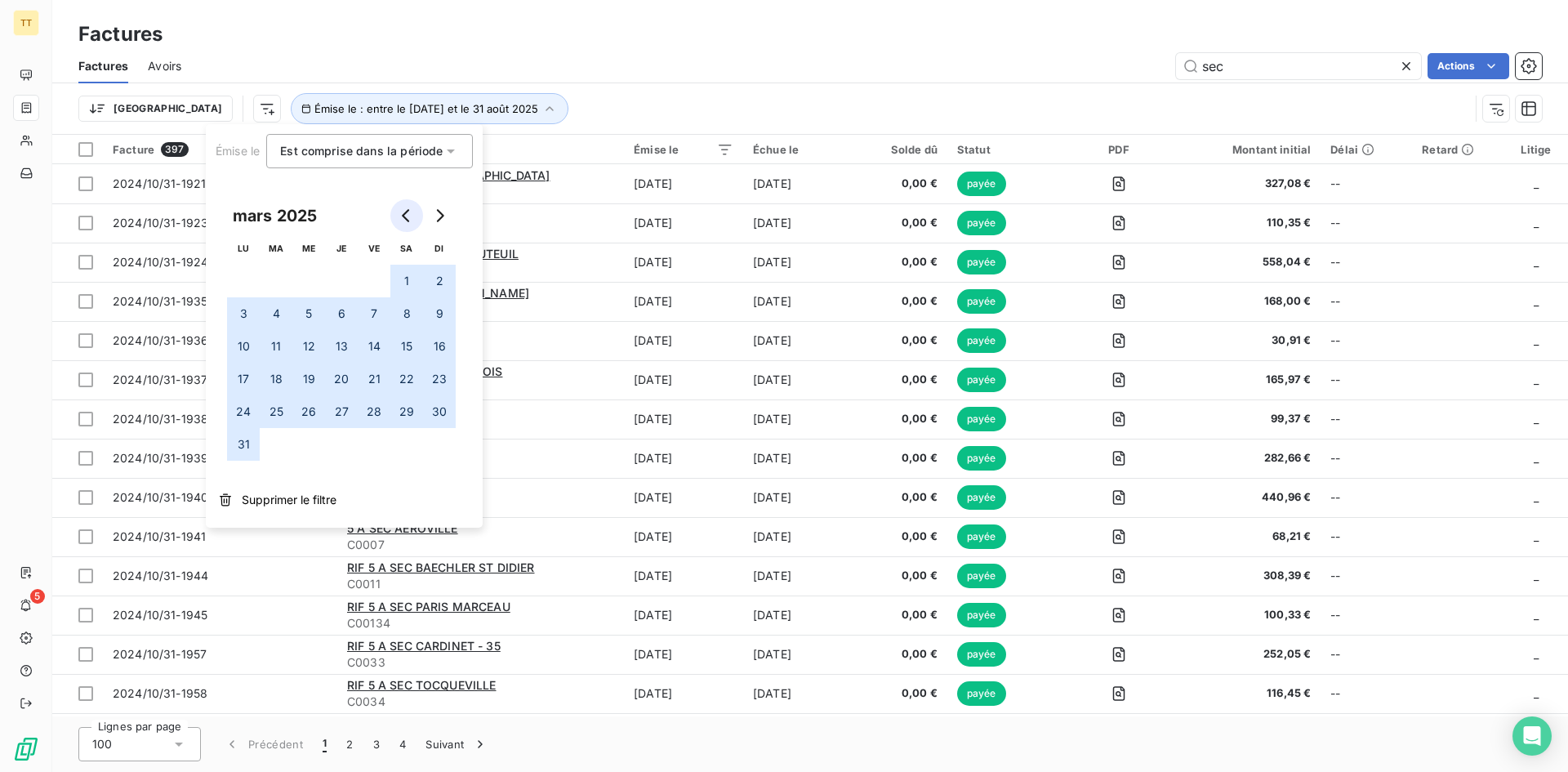
click at [403, 213] on icon "Go to previous month" at bounding box center [407, 216] width 13 height 13
click at [448, 217] on button "Go to next month" at bounding box center [439, 216] width 33 height 33
click at [311, 280] on button "1" at bounding box center [309, 281] width 33 height 33
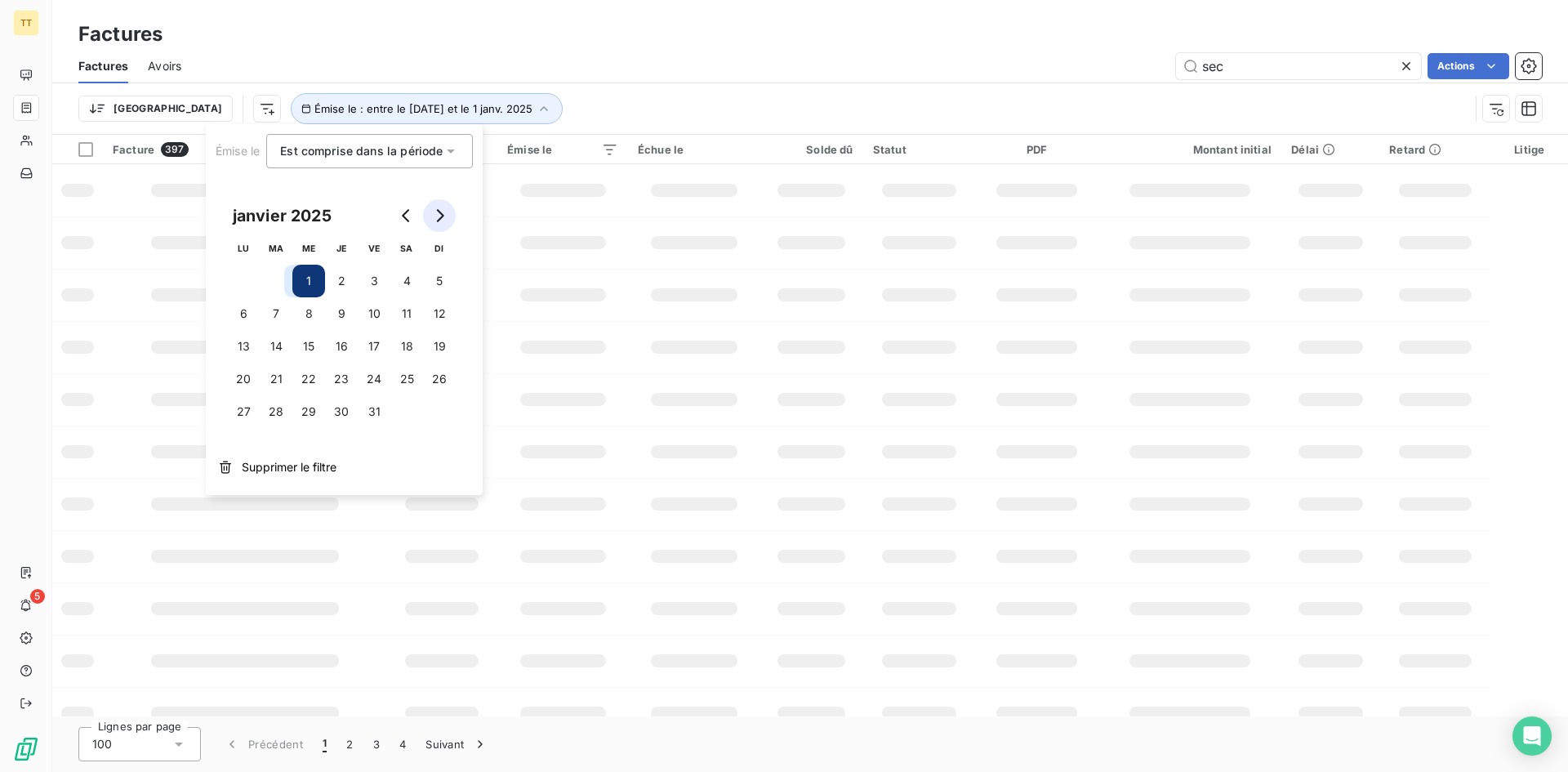
click at [437, 210] on icon "Go to next month" at bounding box center [440, 216] width 7 height 13
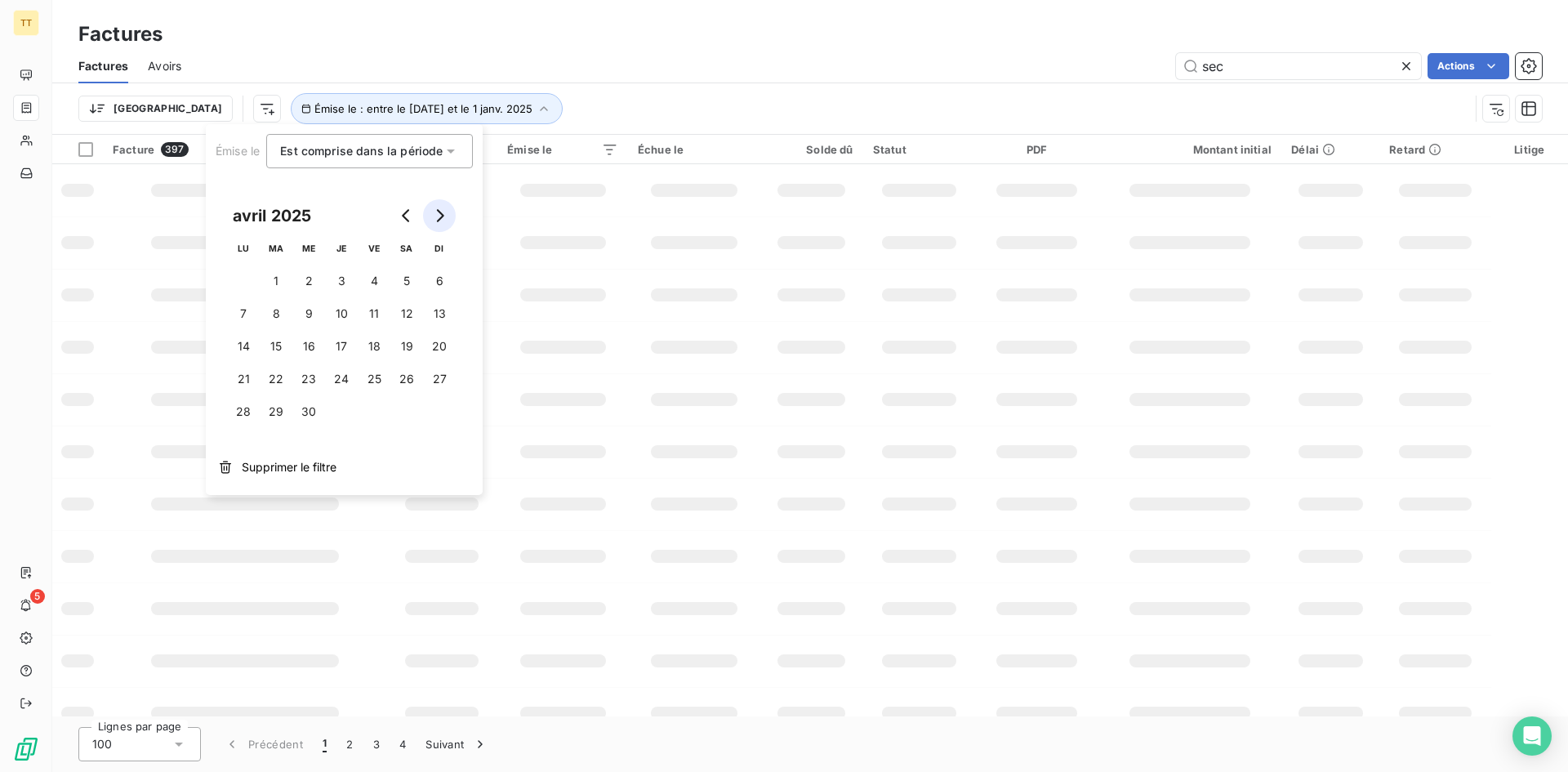
click at [437, 210] on icon "Go to next month" at bounding box center [440, 216] width 7 height 13
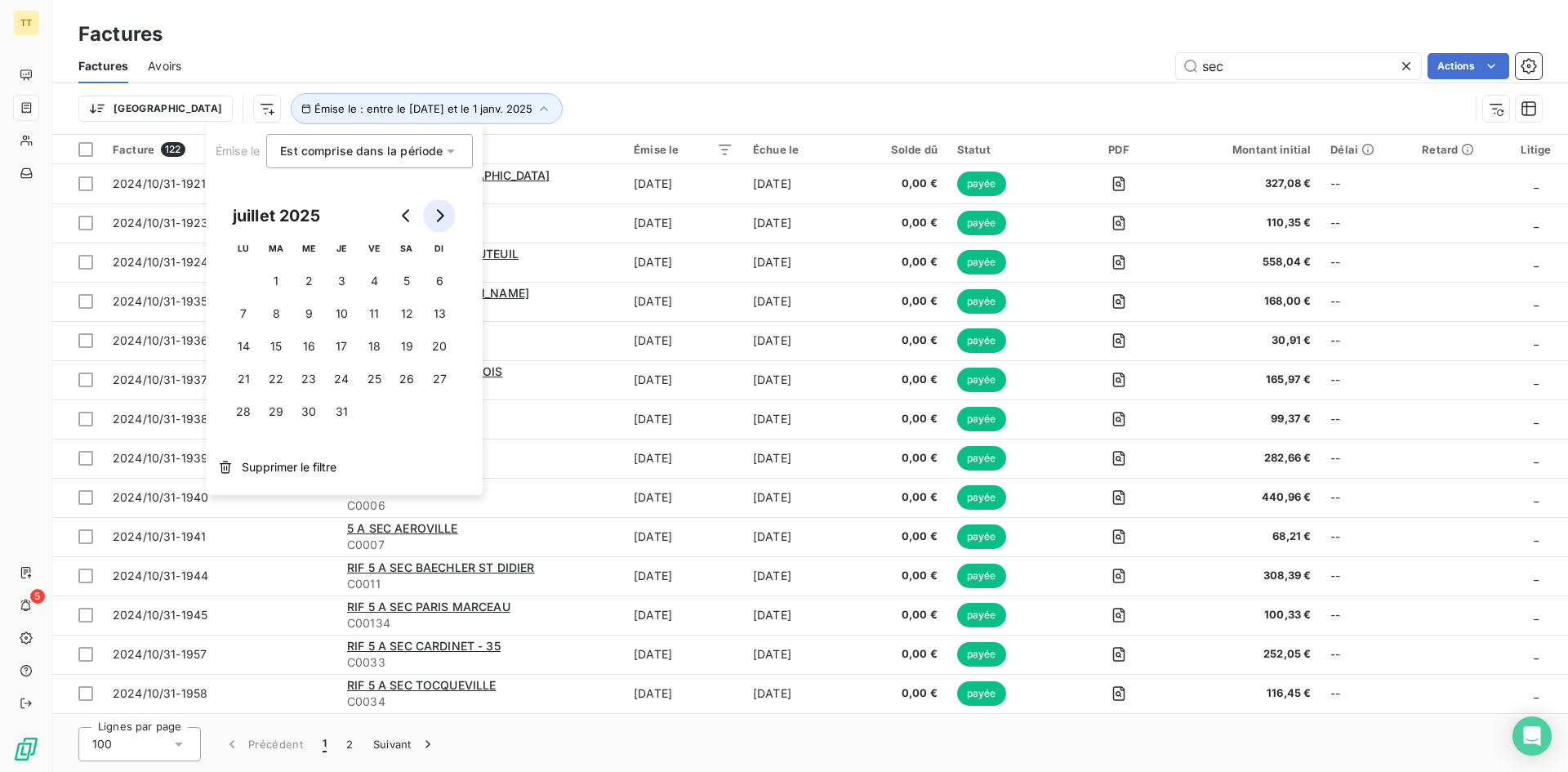
click at [438, 210] on icon "Go to next month" at bounding box center [440, 216] width 7 height 13
click at [440, 404] on button "31" at bounding box center [439, 411] width 33 height 33
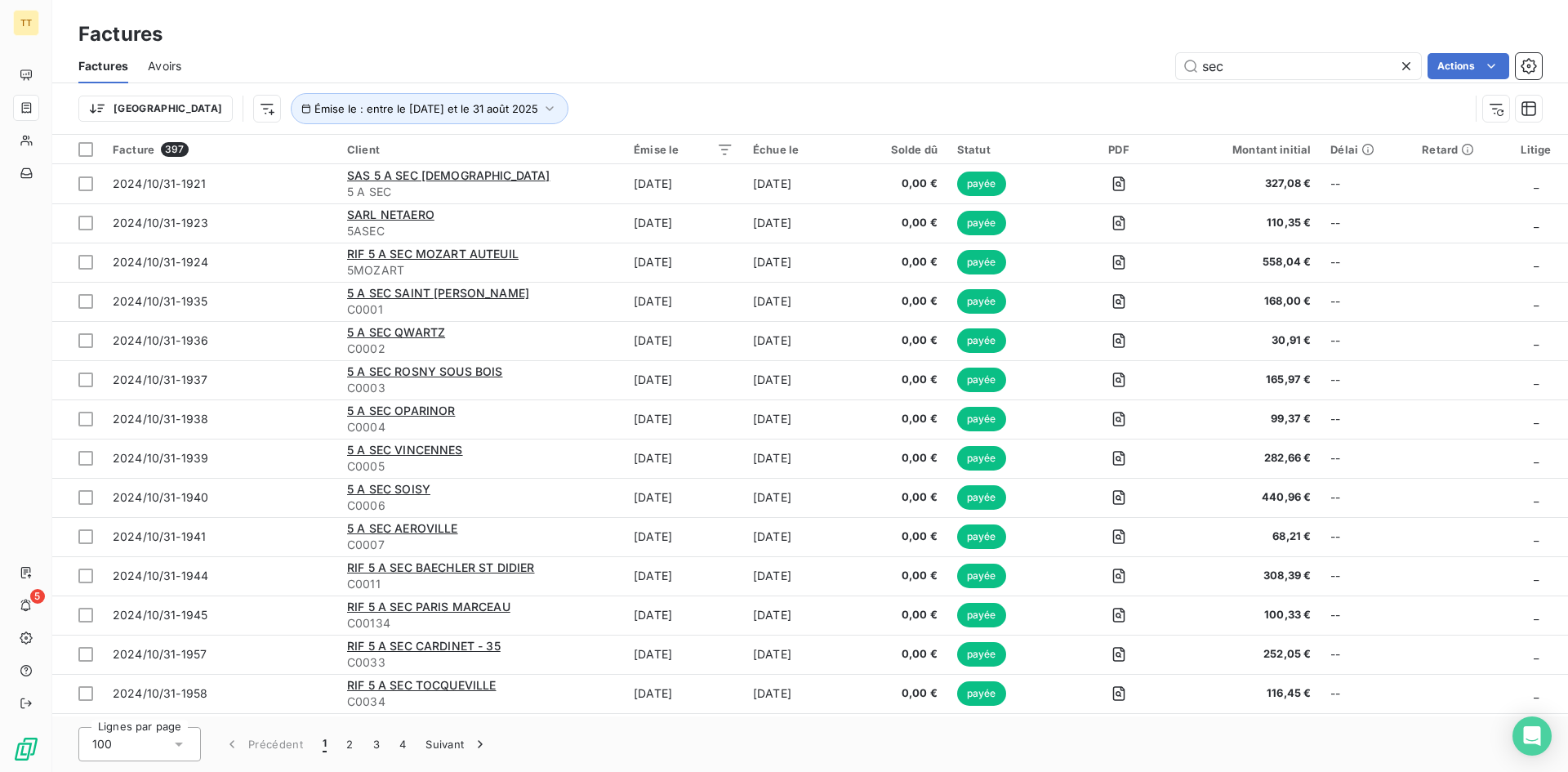
click at [698, 42] on div "Factures" at bounding box center [810, 34] width 1515 height 29
click at [470, 111] on button "Émise le : entre le [DATE] et le 31 août 2025" at bounding box center [429, 109] width 277 height 31
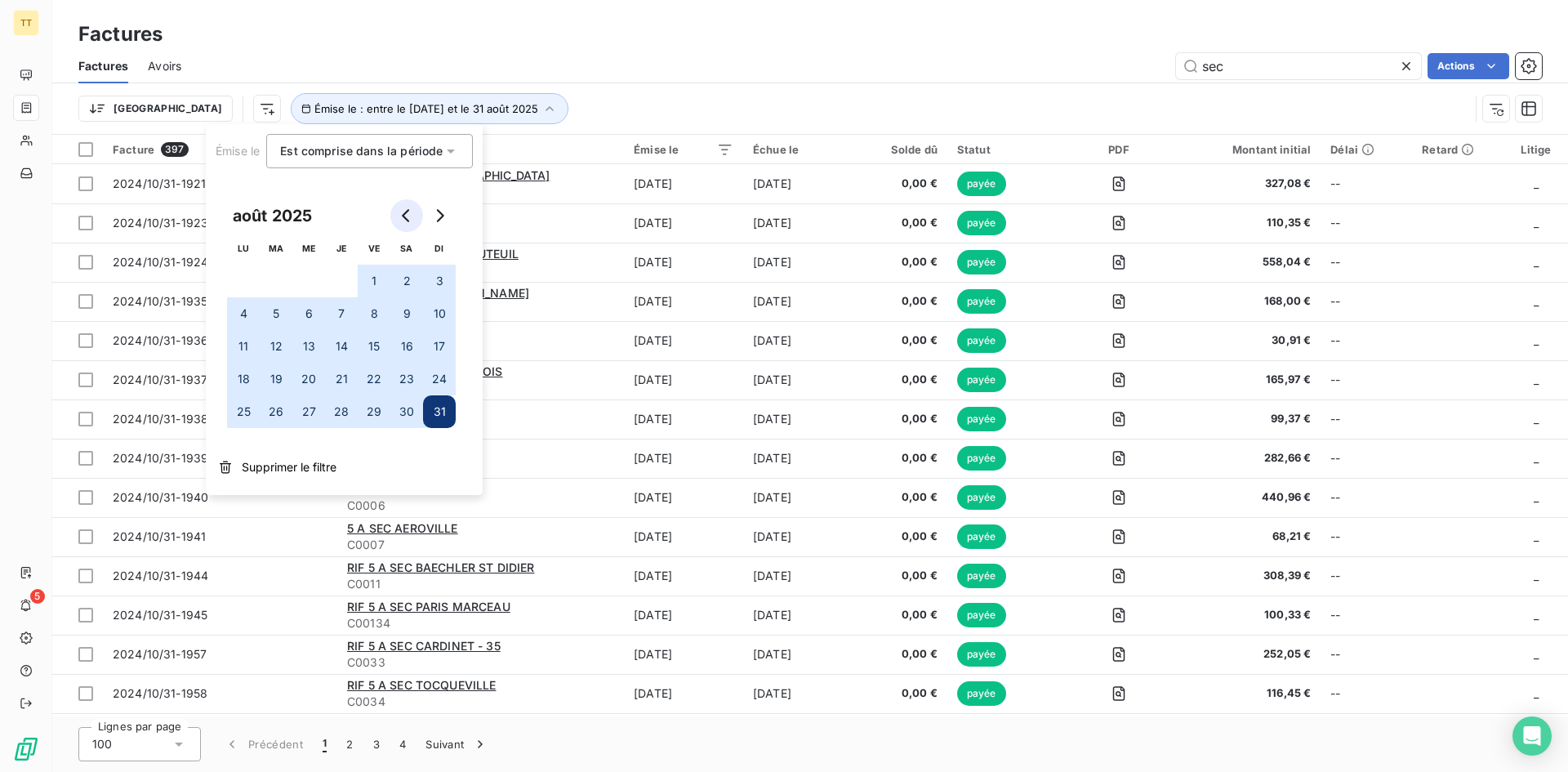
click at [412, 219] on button "Go to previous month" at bounding box center [407, 216] width 33 height 33
click at [409, 219] on icon "Go to previous month" at bounding box center [407, 216] width 13 height 13
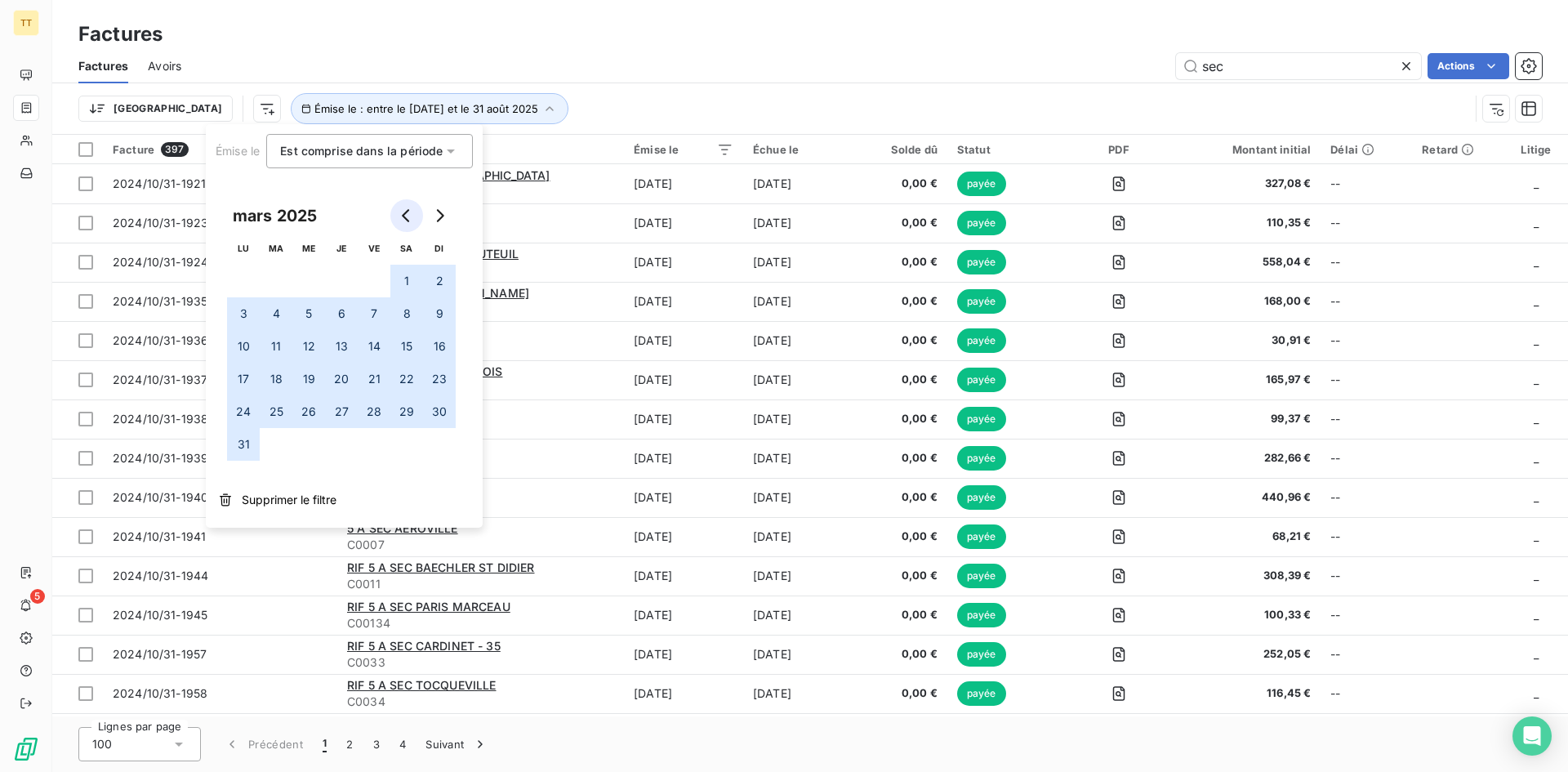
click at [409, 219] on icon "Go to previous month" at bounding box center [407, 216] width 13 height 13
click at [315, 282] on button "1" at bounding box center [309, 281] width 33 height 33
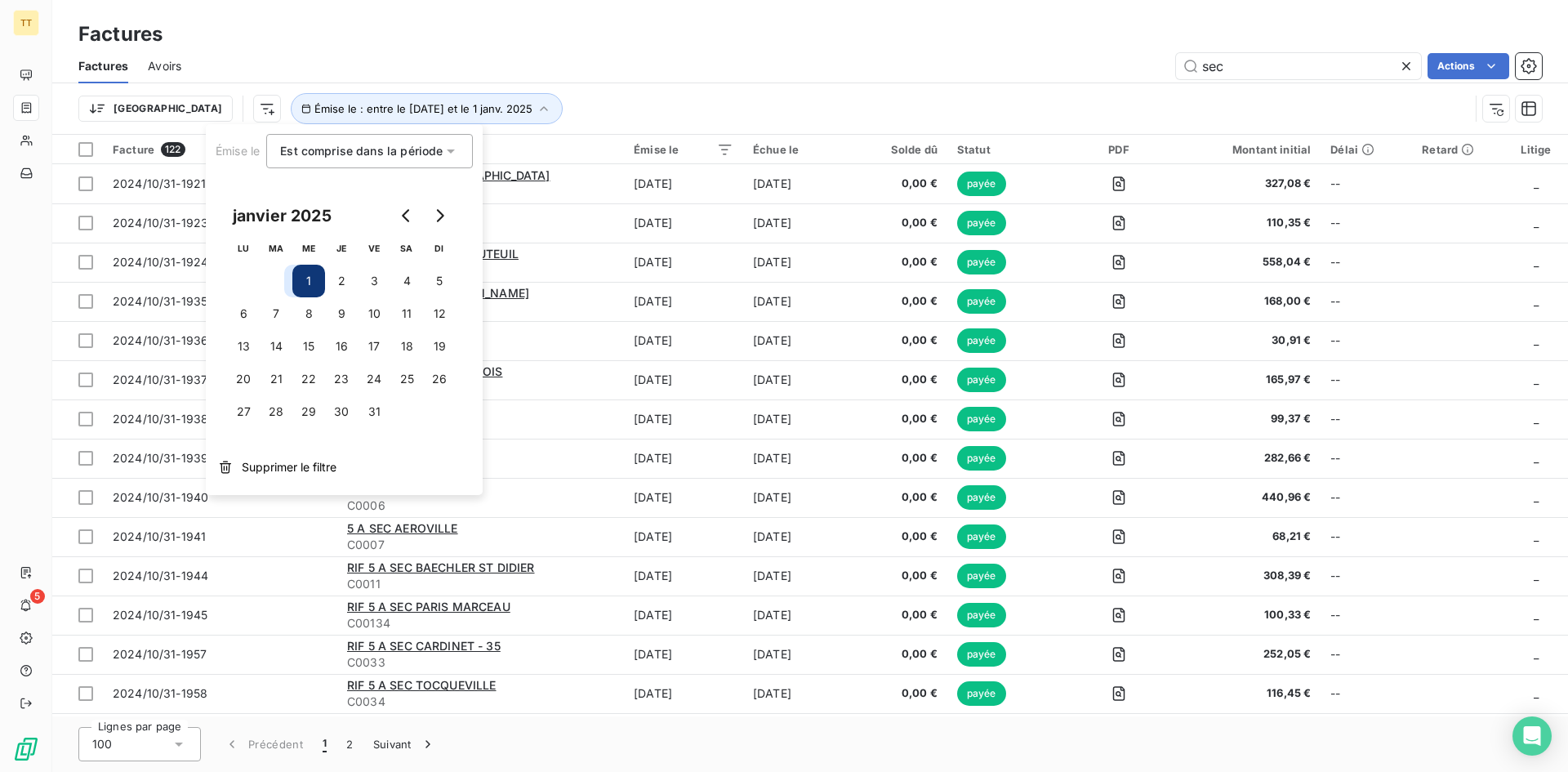
click at [306, 274] on button "1" at bounding box center [309, 281] width 33 height 33
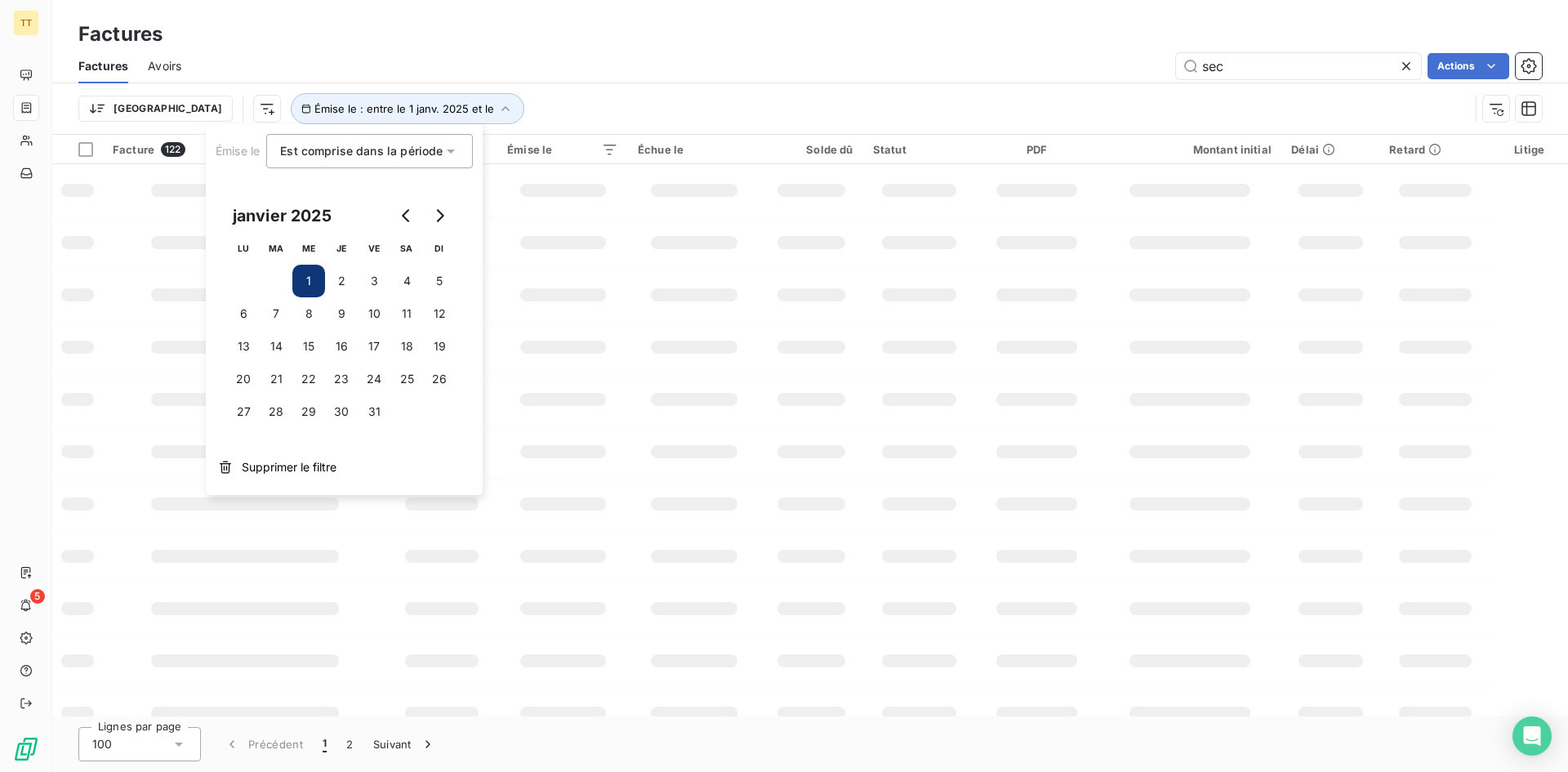
click at [308, 277] on button "1" at bounding box center [309, 281] width 33 height 33
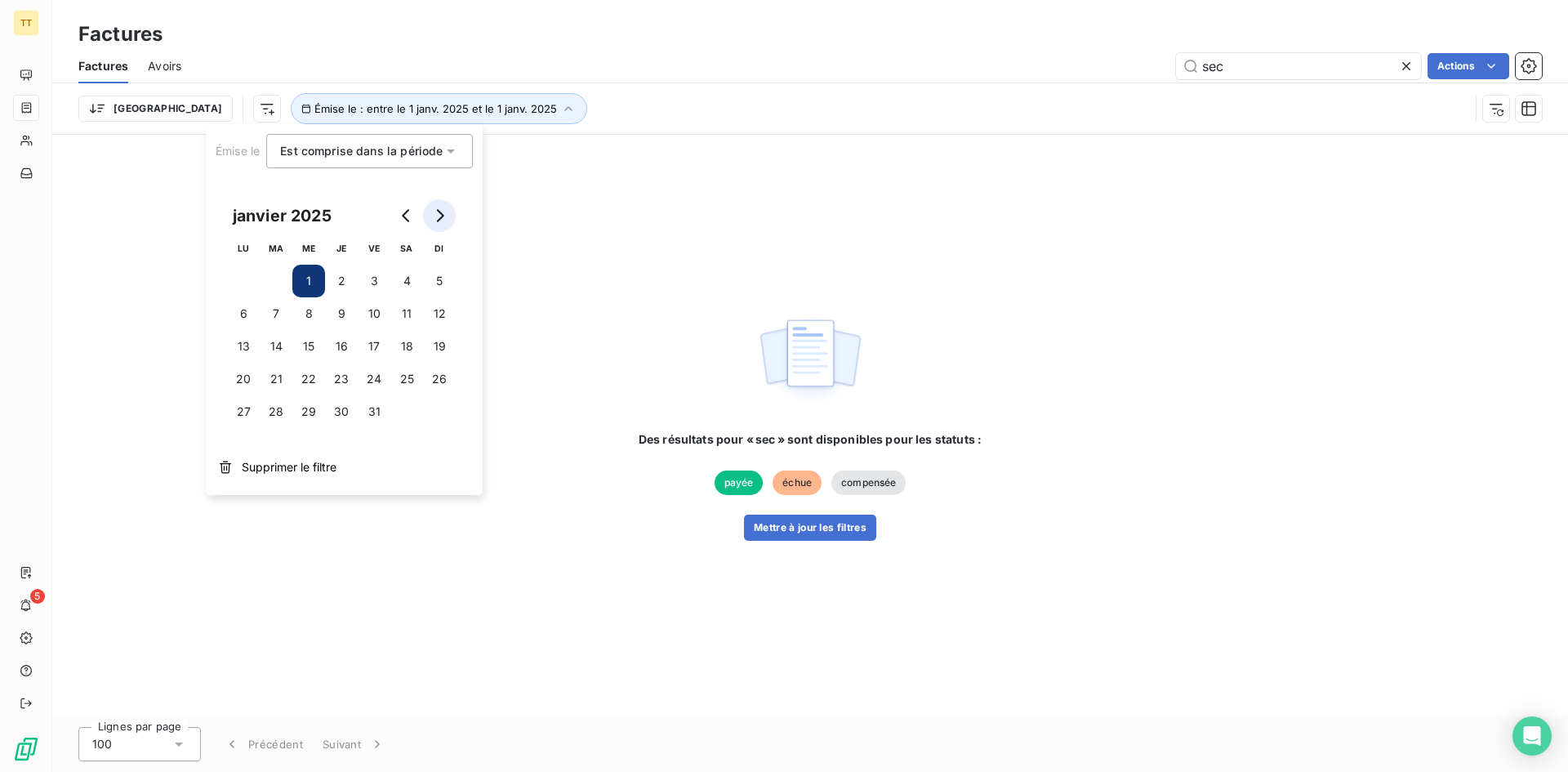
click at [435, 219] on icon "Go to next month" at bounding box center [439, 216] width 13 height 13
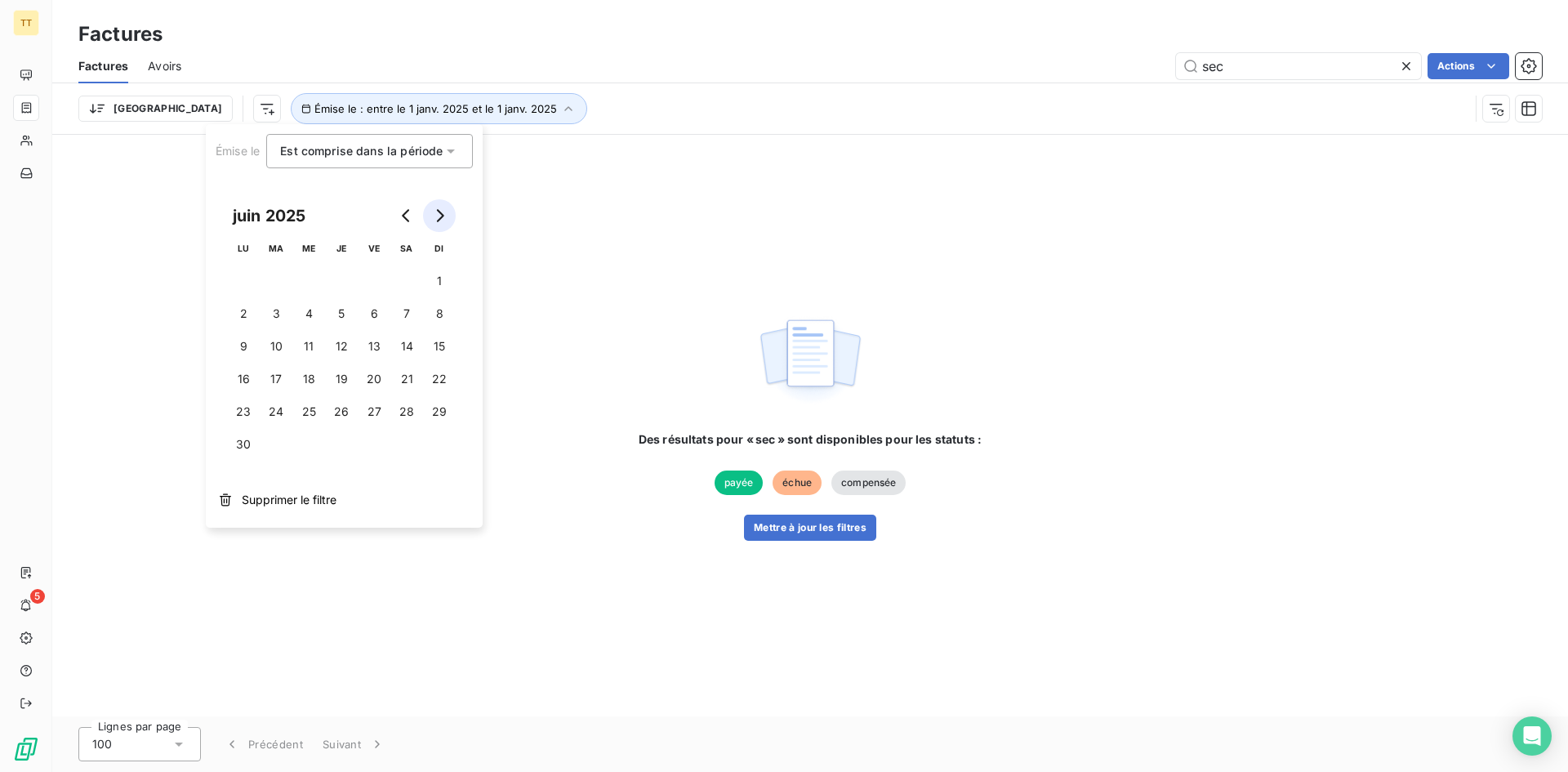
click at [435, 219] on icon "Go to next month" at bounding box center [439, 216] width 13 height 13
click at [437, 214] on icon "Go to next month" at bounding box center [439, 216] width 13 height 13
click at [432, 404] on button "31" at bounding box center [439, 411] width 33 height 33
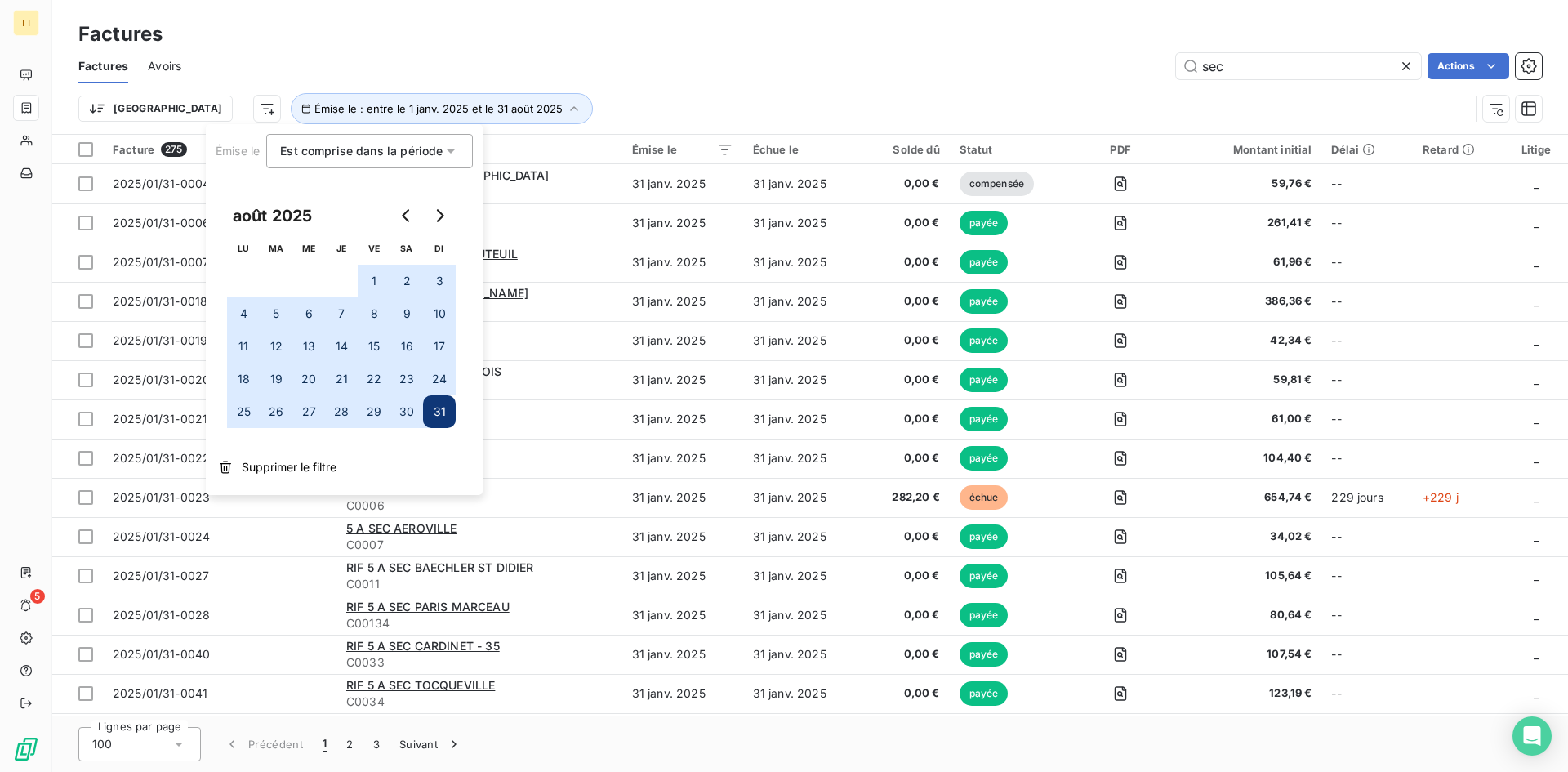
click at [776, 29] on div "Factures" at bounding box center [810, 34] width 1515 height 29
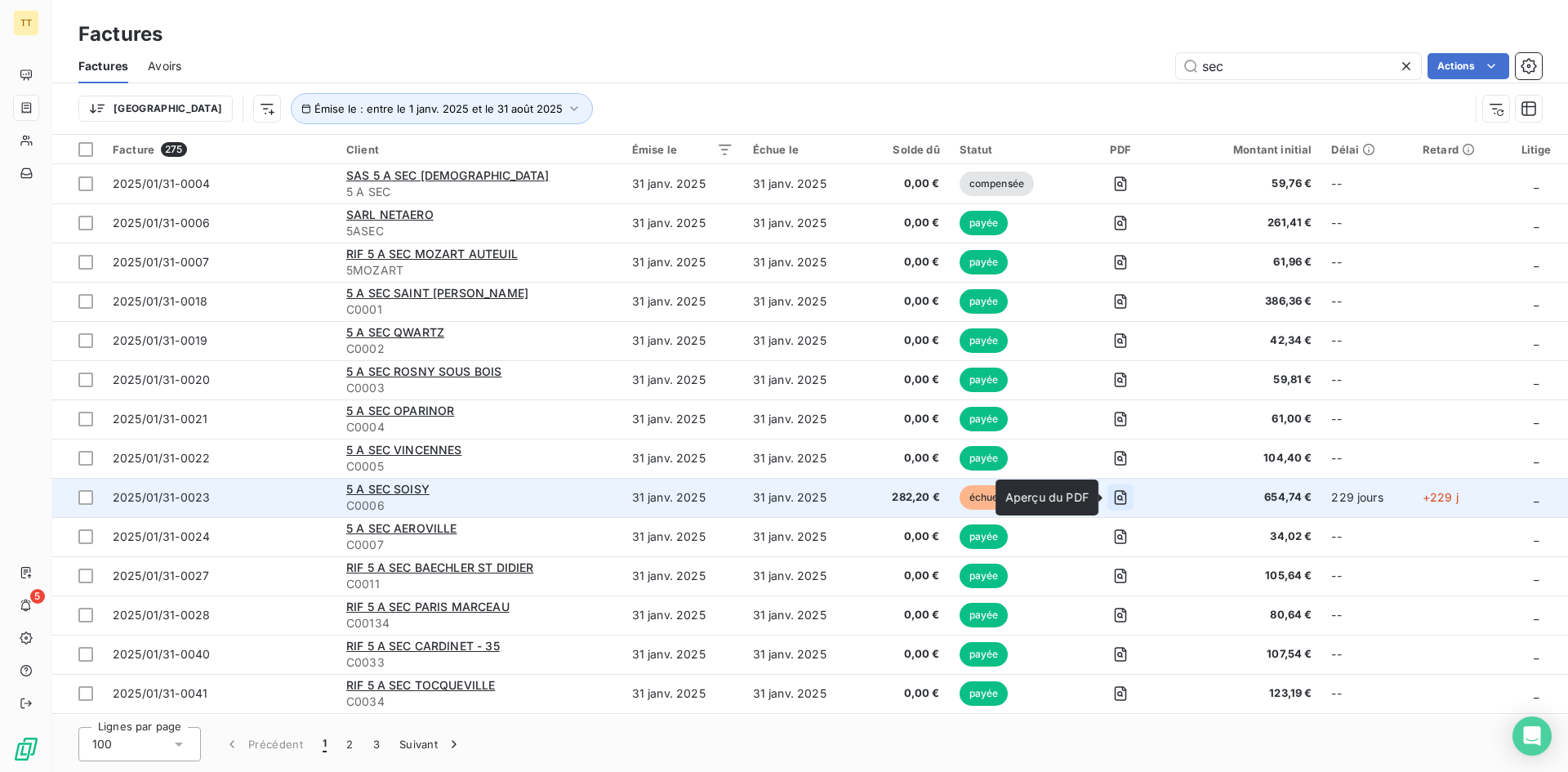
click at [1121, 494] on icon "button" at bounding box center [1121, 497] width 13 height 14
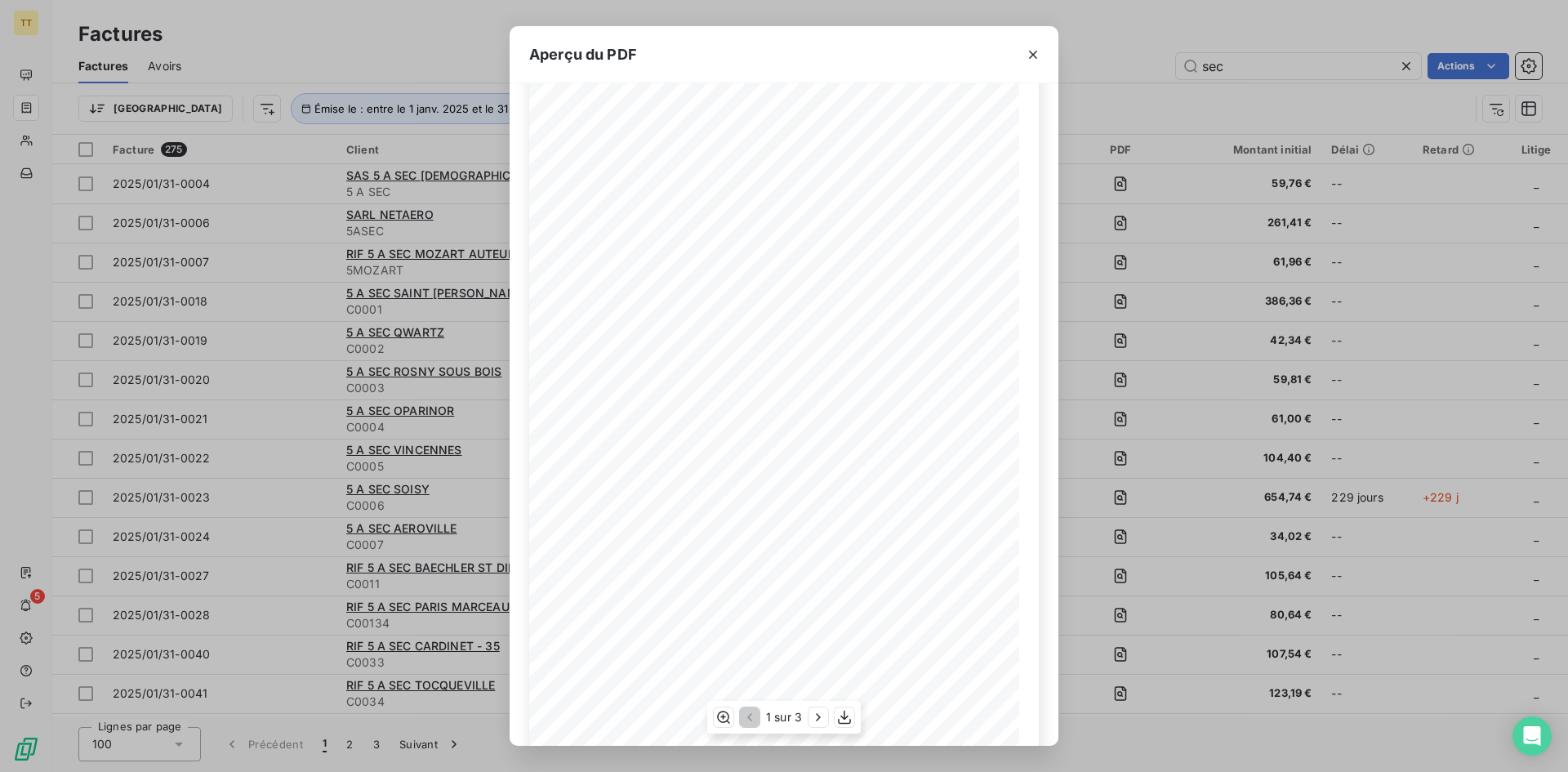
scroll to position [71, 0]
click at [818, 718] on icon "button" at bounding box center [817, 717] width 5 height 7
click at [818, 718] on icon "button" at bounding box center [820, 717] width 16 height 16
click at [750, 712] on icon "button" at bounding box center [748, 717] width 16 height 16
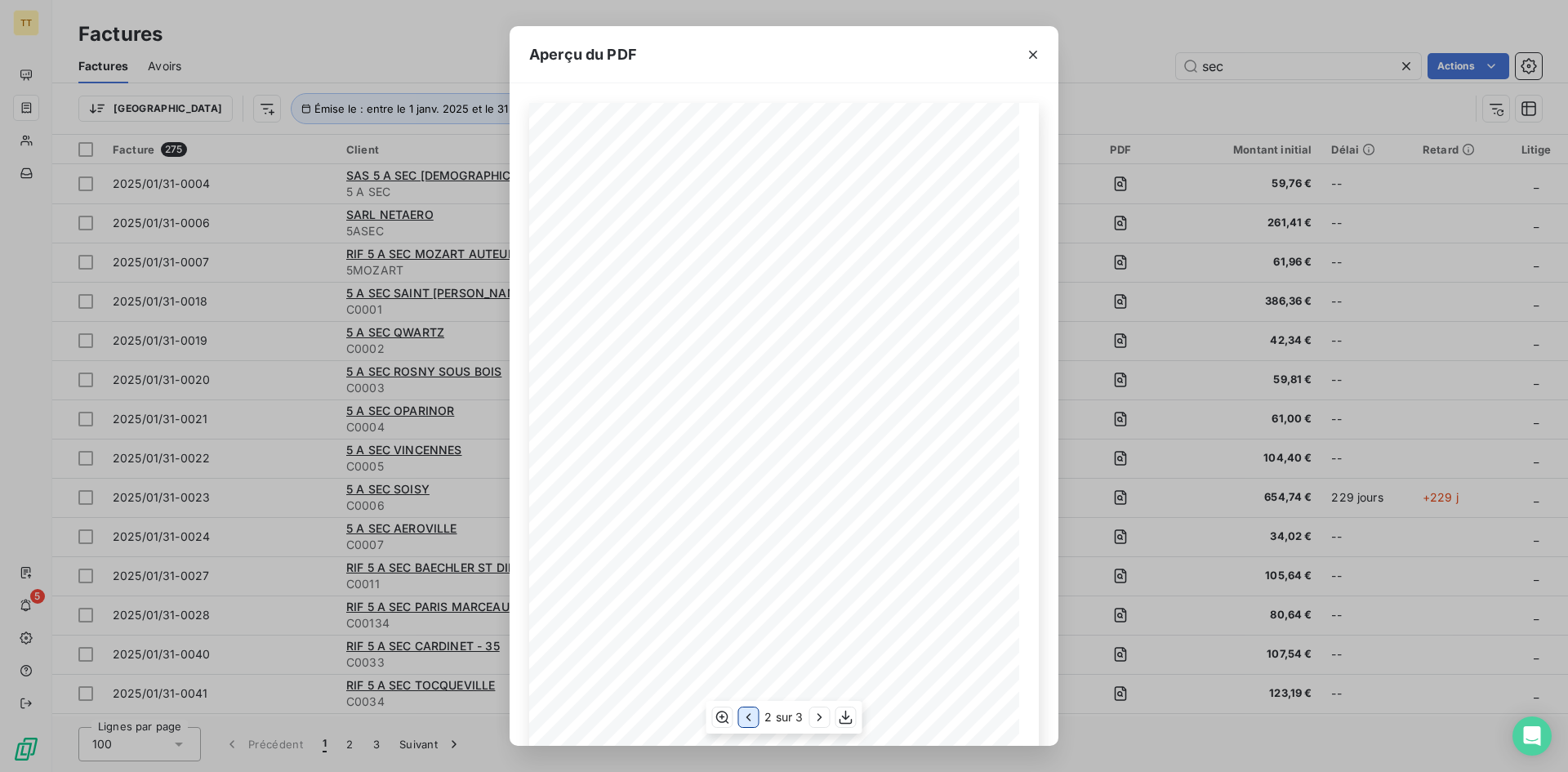
click at [750, 712] on icon "button" at bounding box center [748, 717] width 16 height 16
click at [822, 724] on icon "button" at bounding box center [818, 717] width 16 height 16
click at [822, 724] on icon "button" at bounding box center [820, 717] width 16 height 16
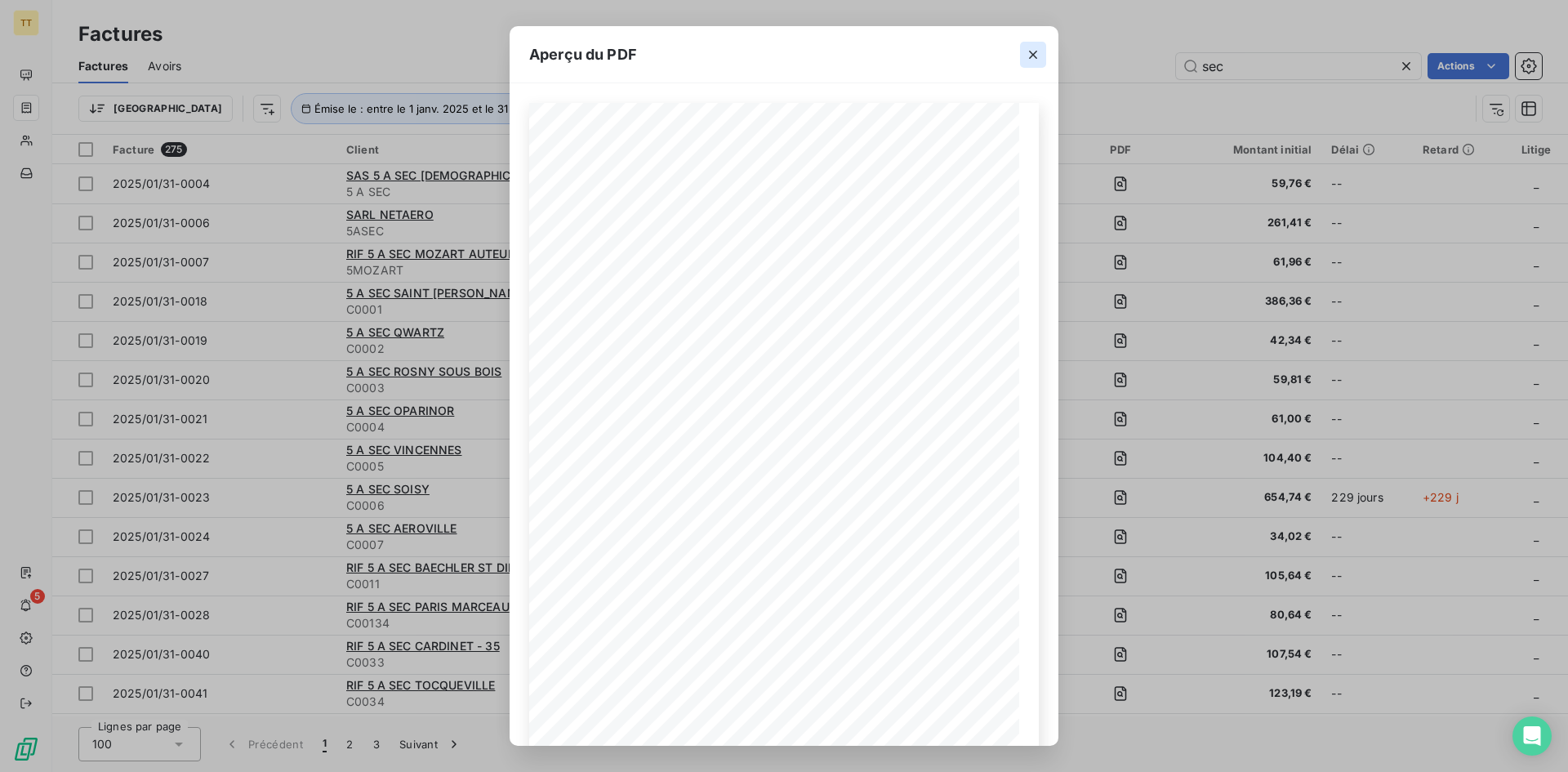
click at [1035, 53] on icon "button" at bounding box center [1033, 54] width 16 height 16
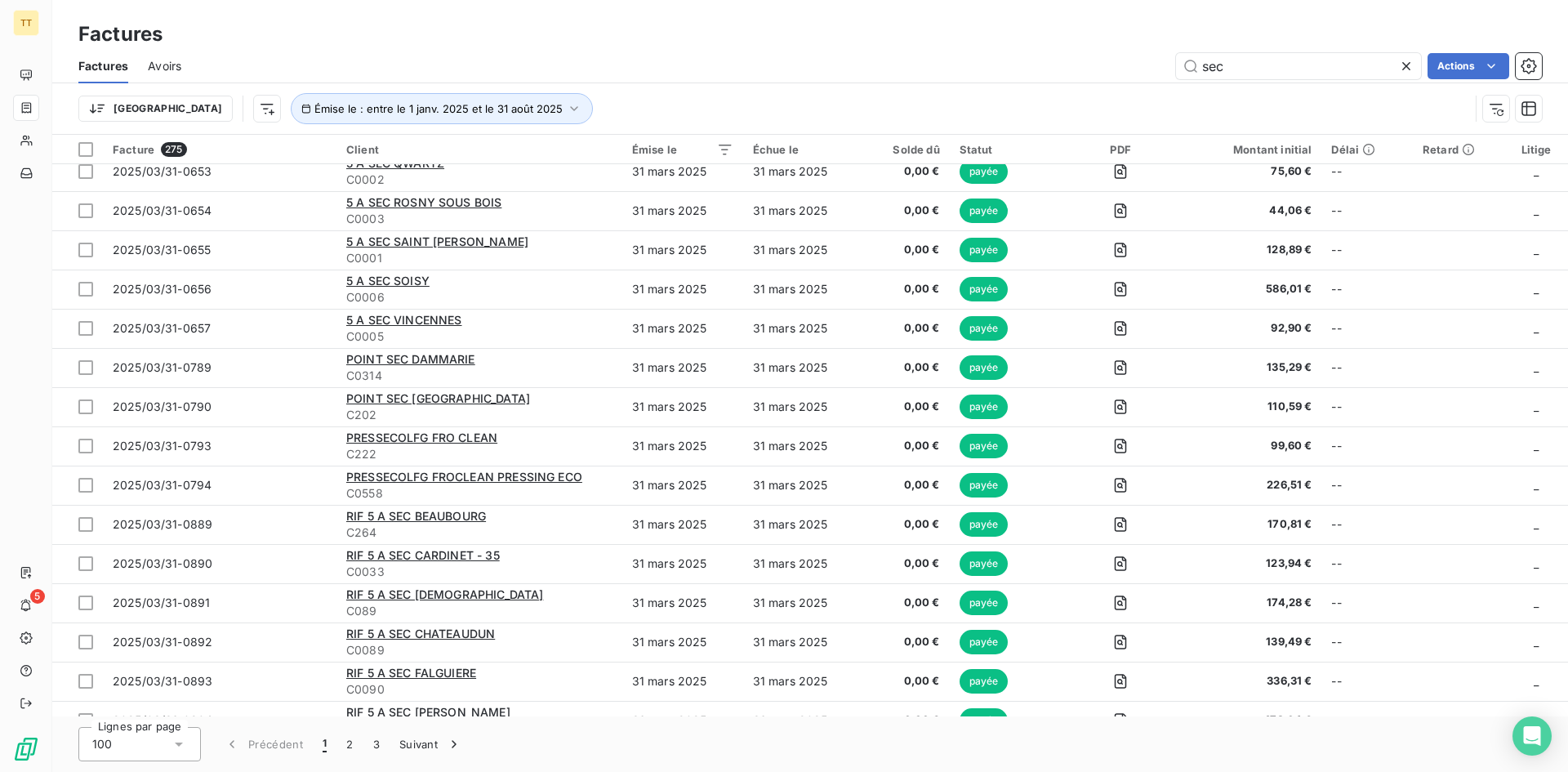
scroll to position [3369, 0]
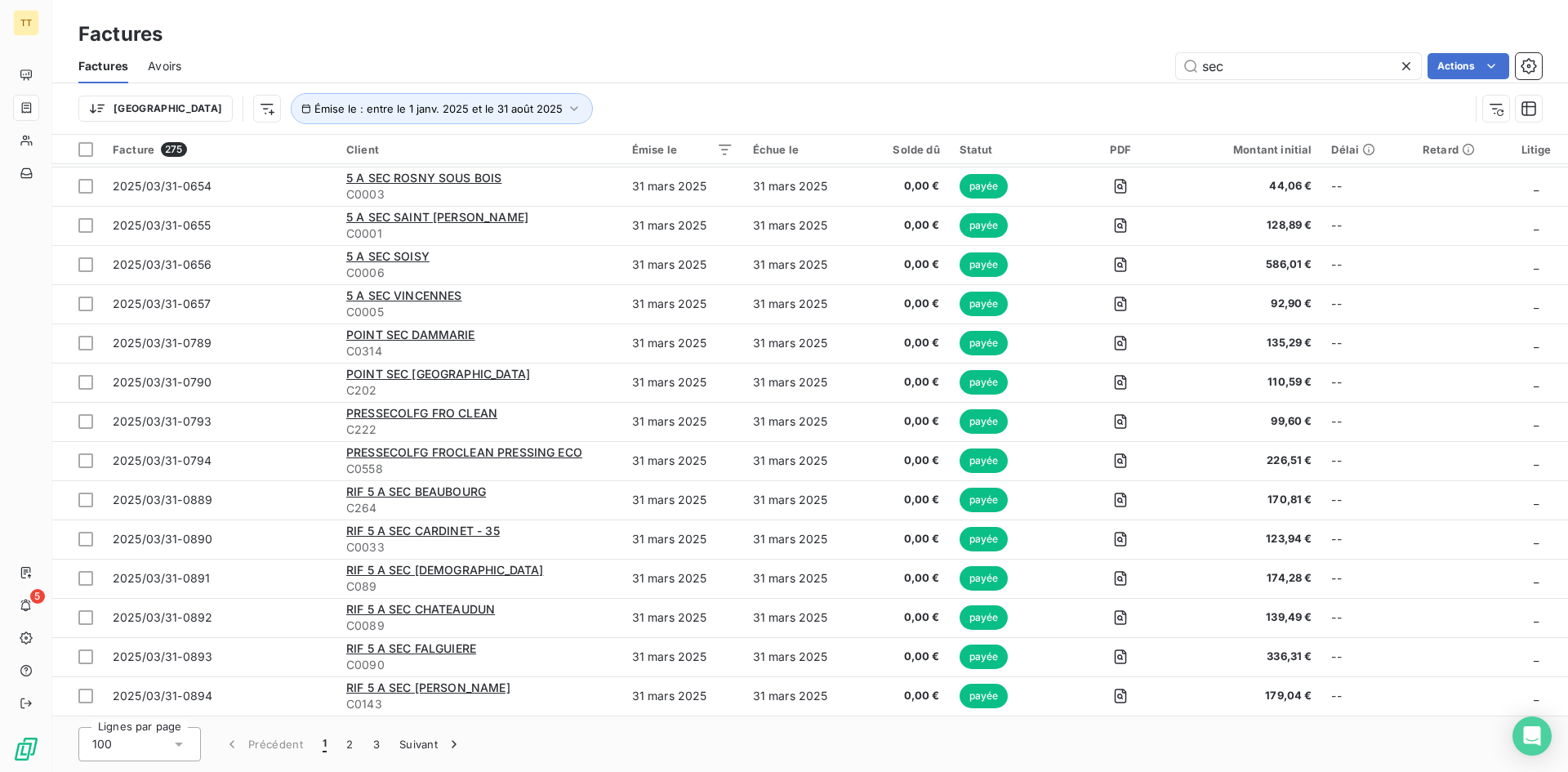
click at [140, 747] on div "100" at bounding box center [139, 744] width 122 height 34
click at [130, 703] on span "100" at bounding box center [121, 709] width 20 height 16
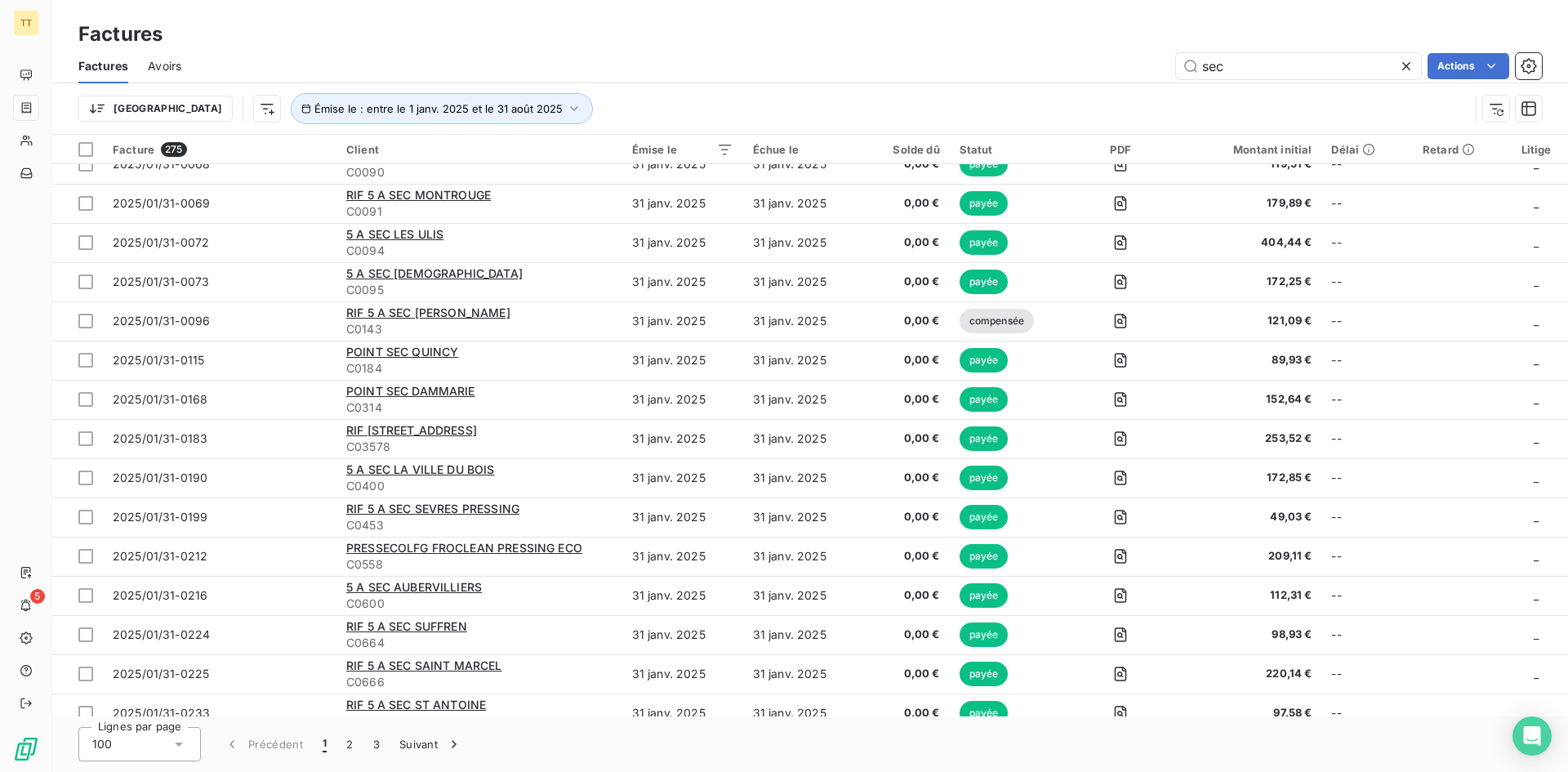
scroll to position [0, 0]
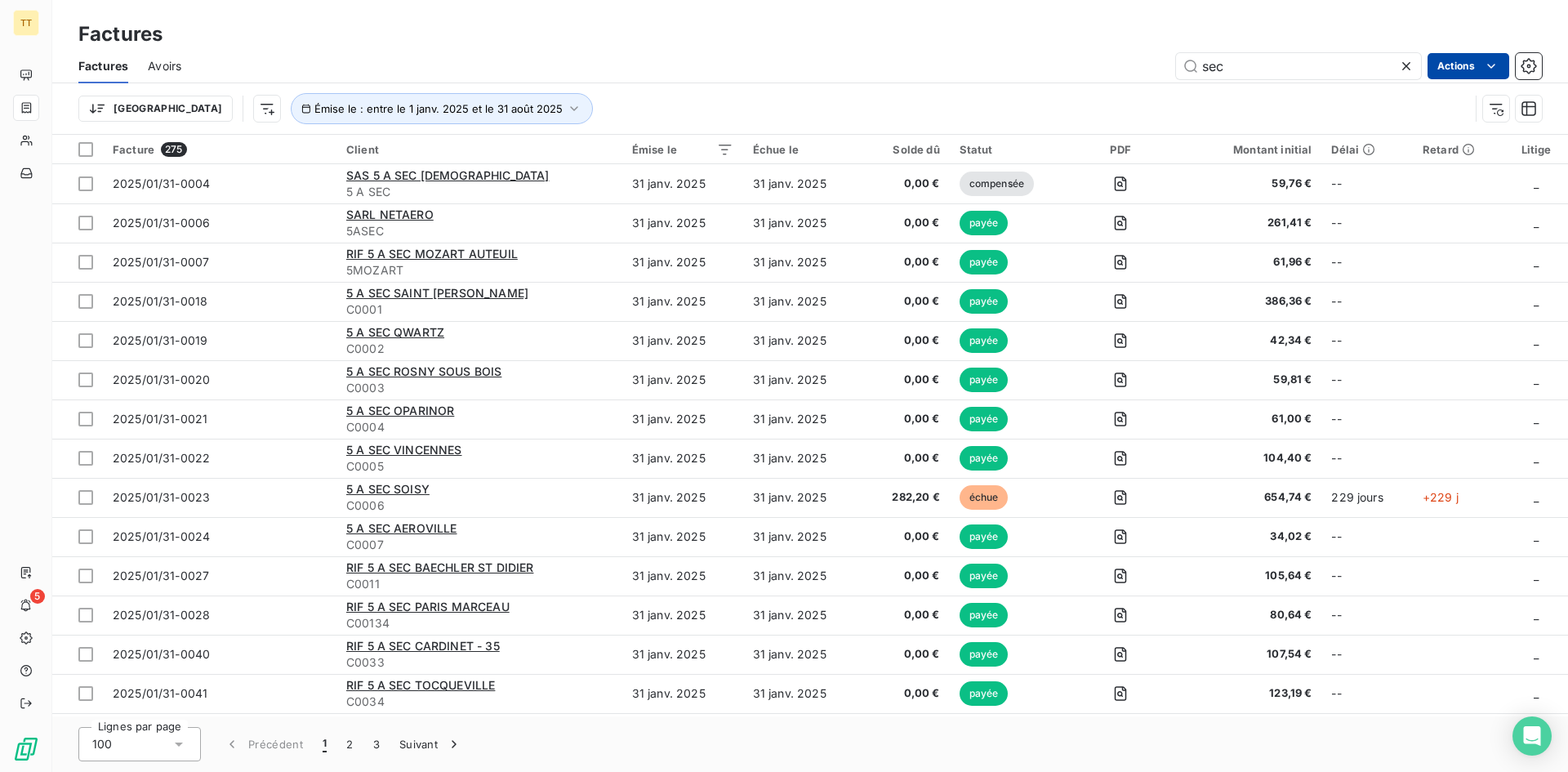
click at [1467, 66] on html "TT 5 Factures Factures Avoirs sec Actions [GEOGRAPHIC_DATA] Émise le : entre le…" at bounding box center [784, 386] width 1568 height 772
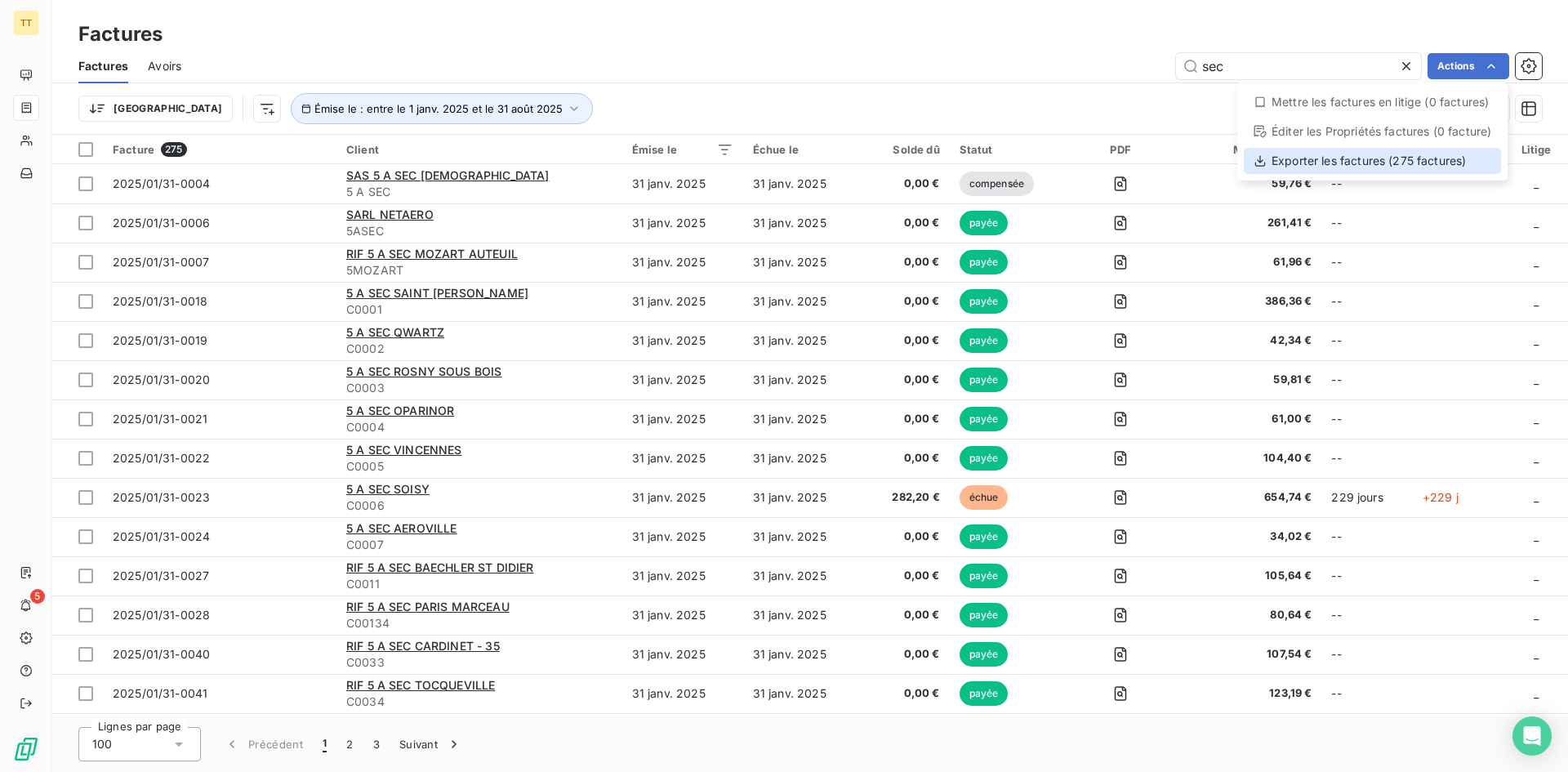
click at [1328, 157] on div "Exporter les factures (275 factures)" at bounding box center [1372, 160] width 257 height 26
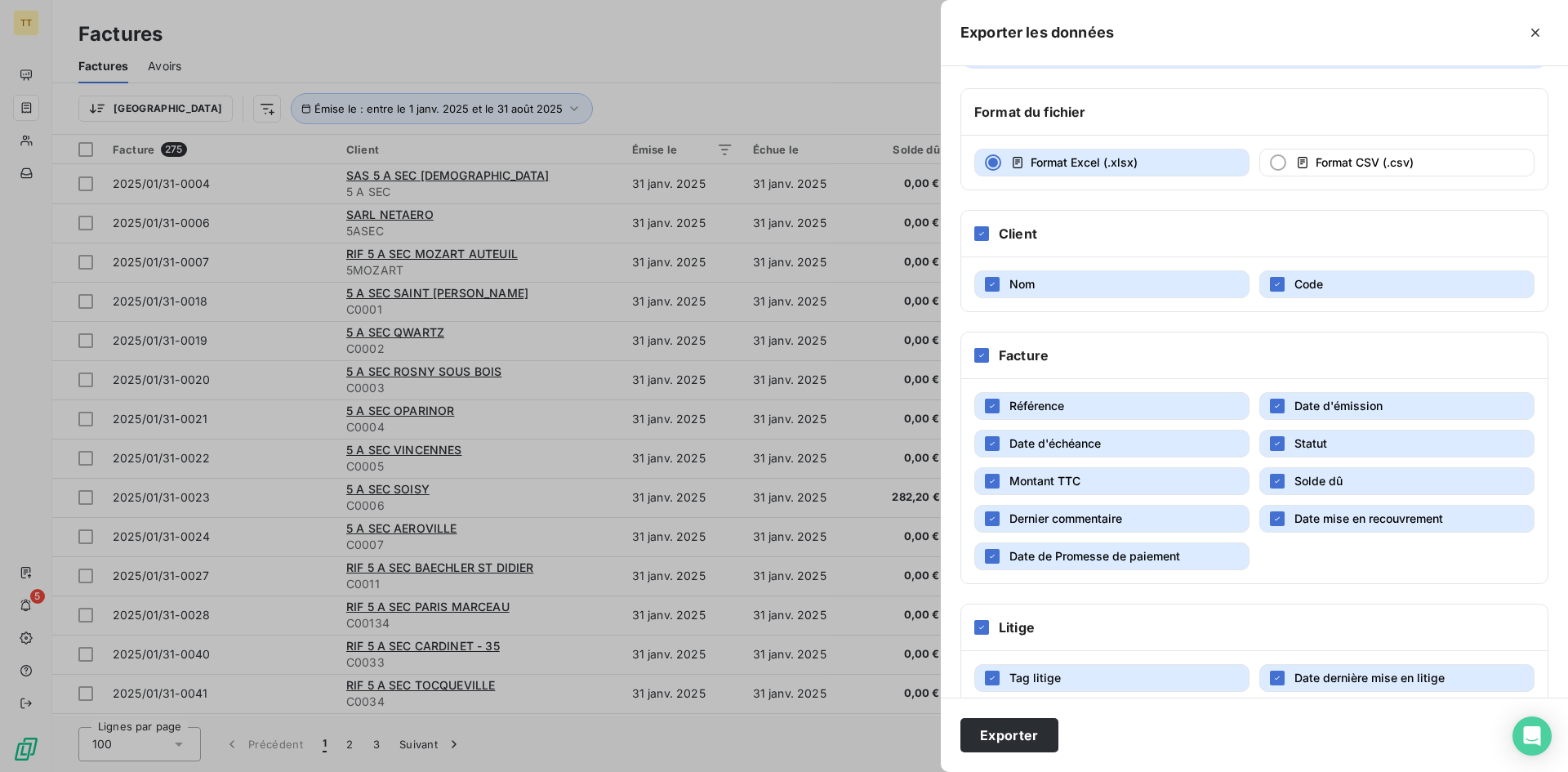
scroll to position [87, 0]
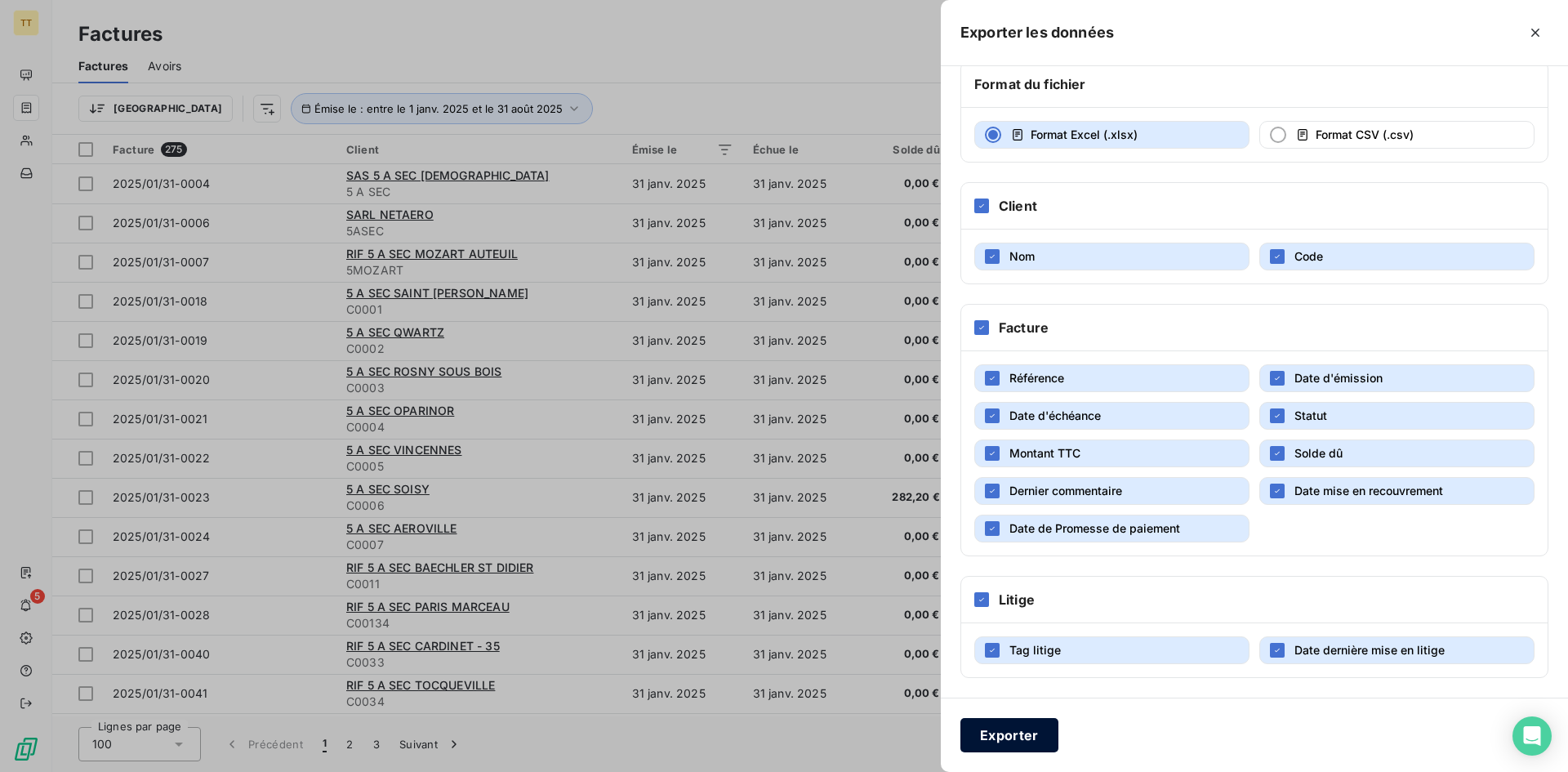
click at [1029, 732] on button "Exporter" at bounding box center [1009, 735] width 98 height 34
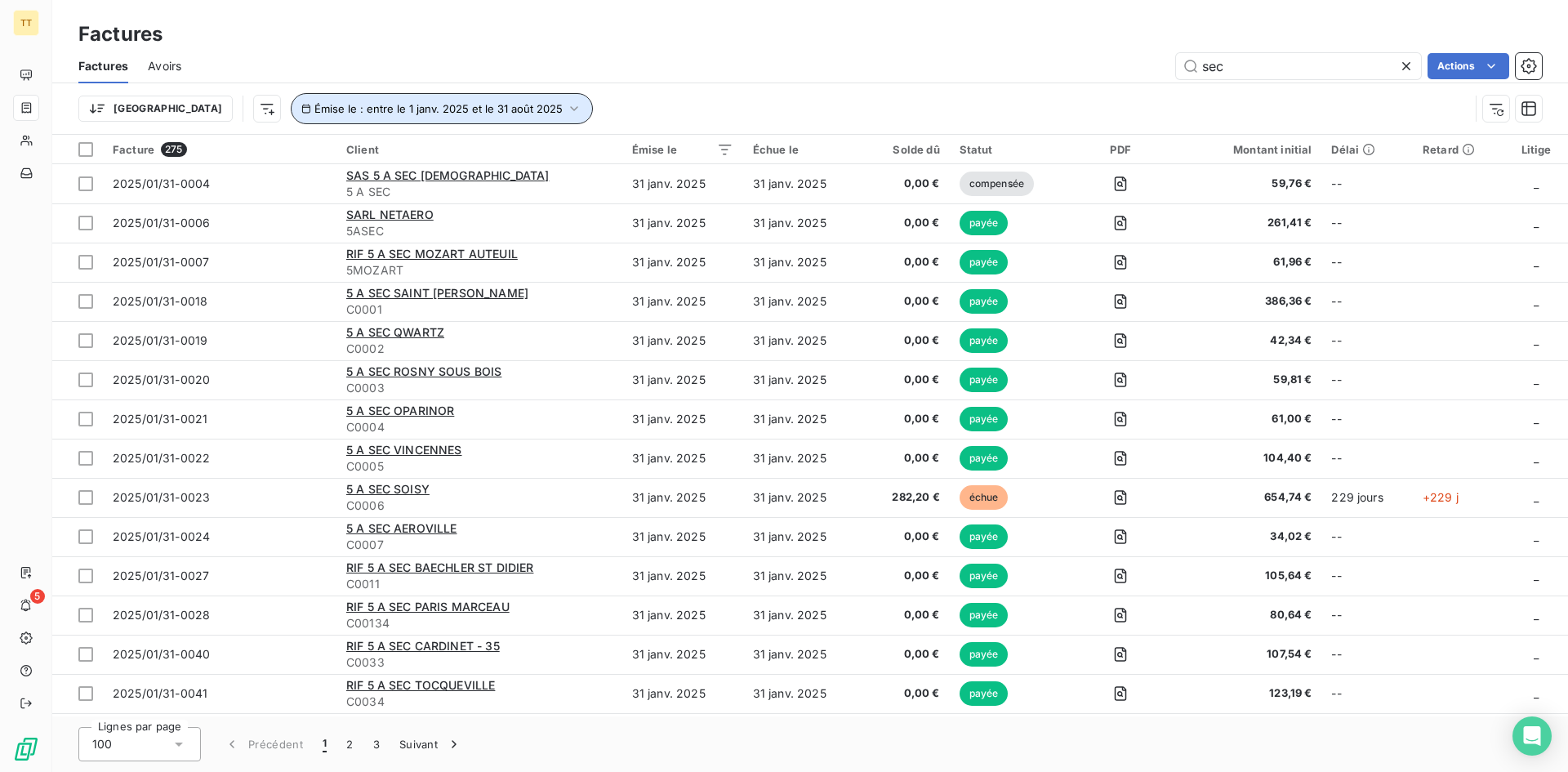
click at [566, 111] on icon "button" at bounding box center [574, 109] width 16 height 16
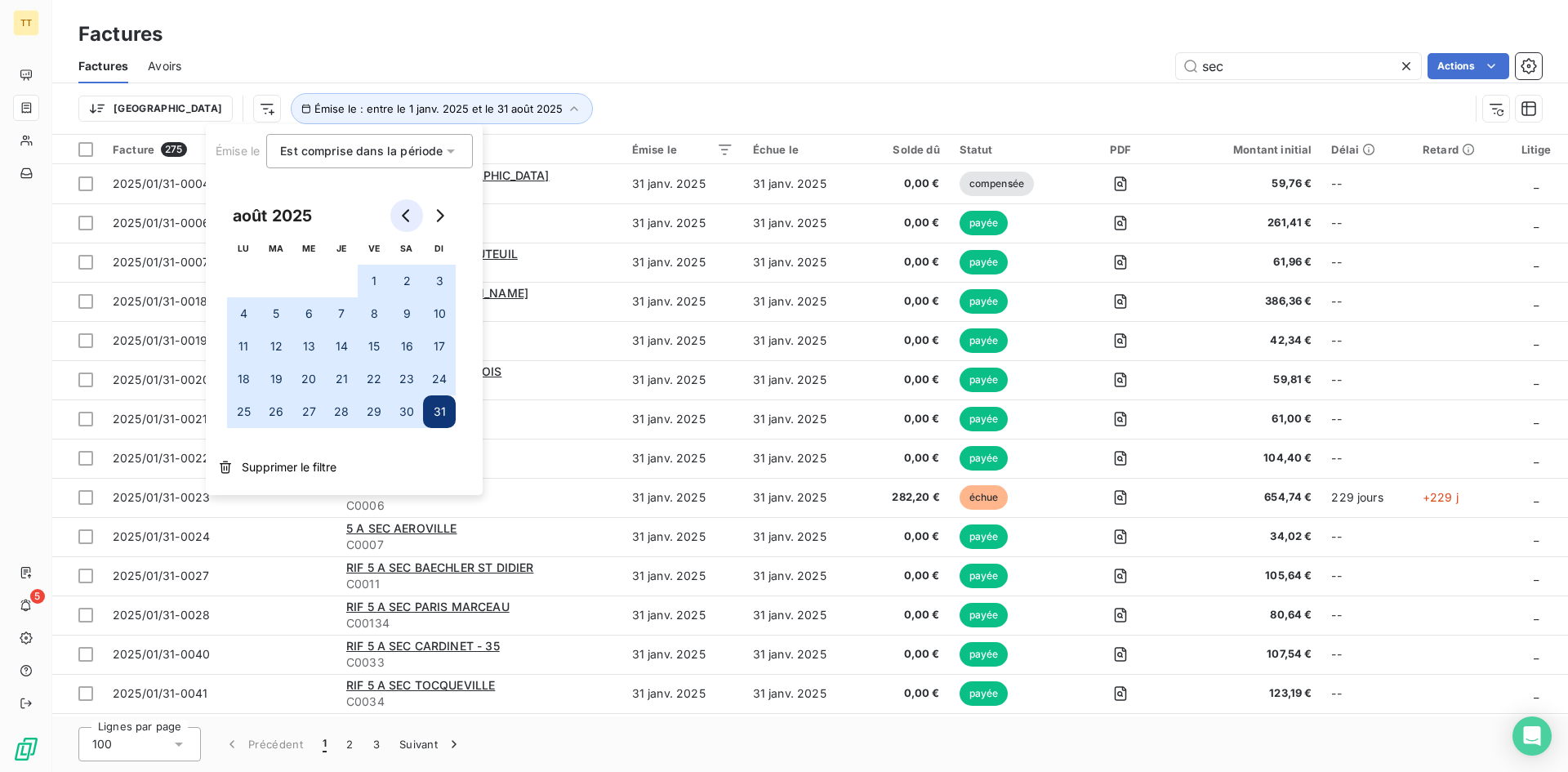
click at [401, 215] on icon "Go to previous month" at bounding box center [407, 216] width 13 height 13
click at [430, 218] on button "Go to next month" at bounding box center [439, 216] width 33 height 33
click at [414, 217] on button "Go to previous month" at bounding box center [407, 216] width 33 height 33
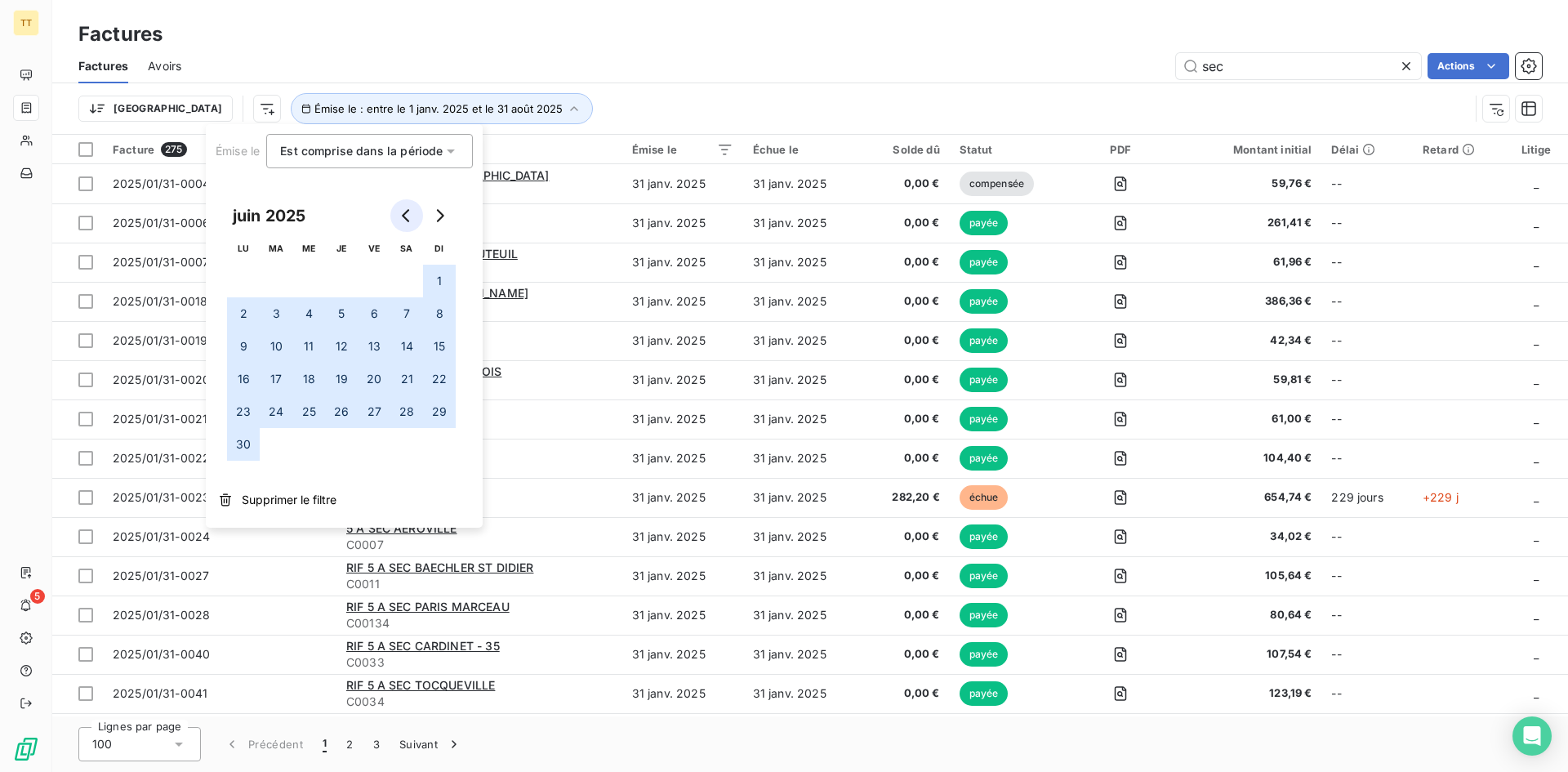
click at [414, 217] on button "Go to previous month" at bounding box center [407, 216] width 33 height 33
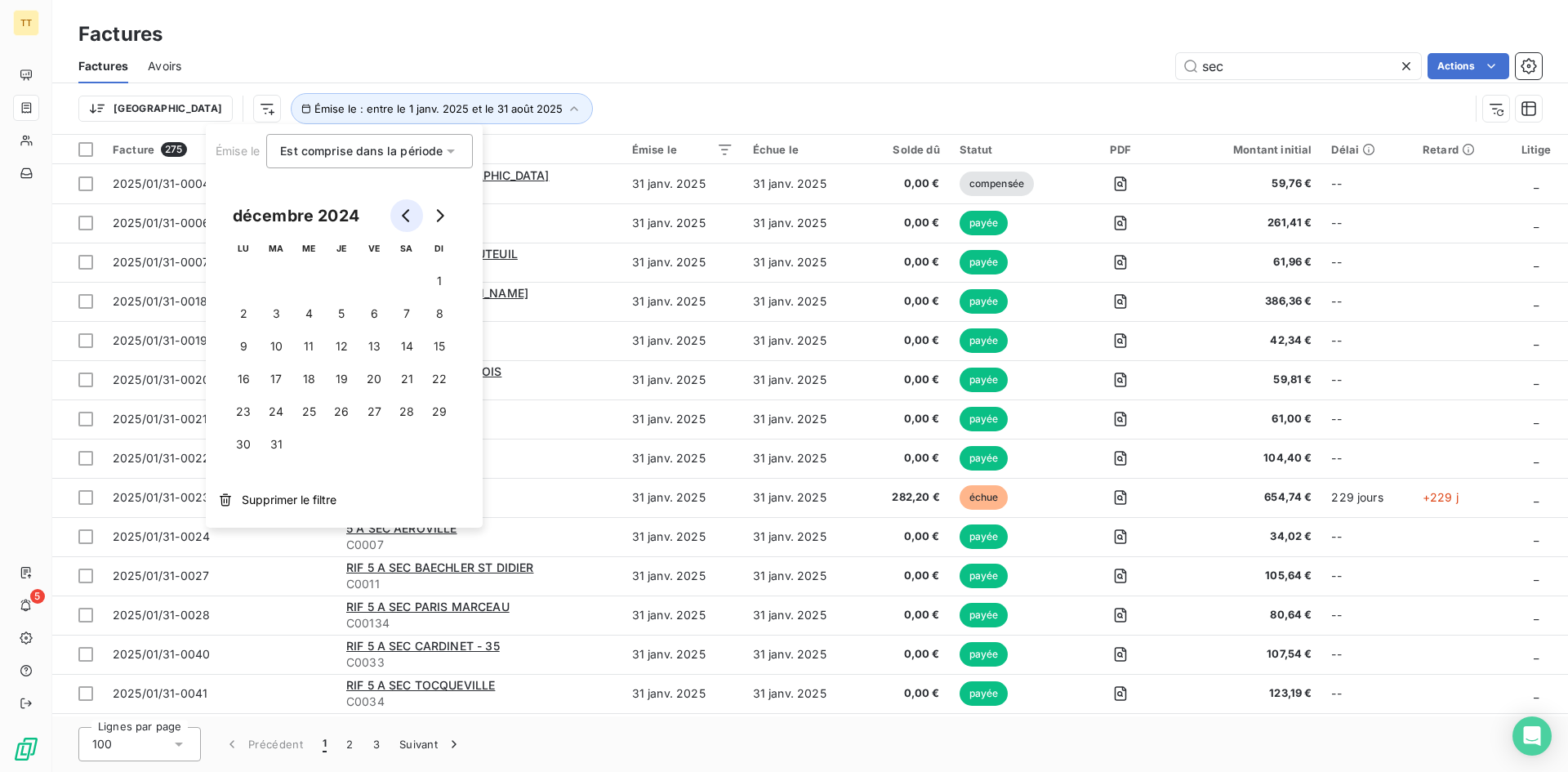
click at [414, 217] on button "Go to previous month" at bounding box center [407, 216] width 33 height 33
click at [276, 274] on button "1" at bounding box center [276, 281] width 33 height 33
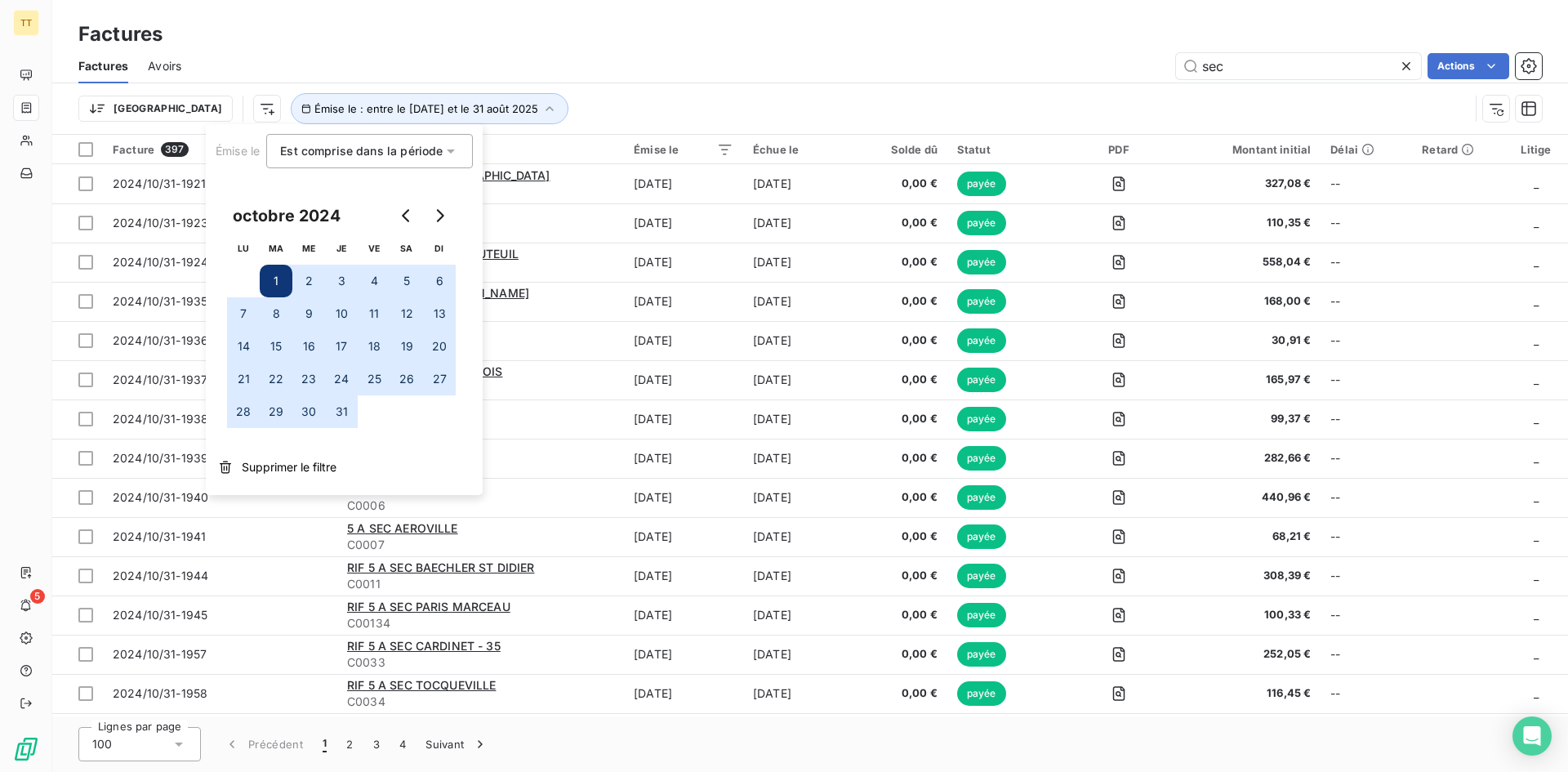
click at [725, 74] on div "sec Actions" at bounding box center [871, 66] width 1341 height 26
